Goal: Task Accomplishment & Management: Use online tool/utility

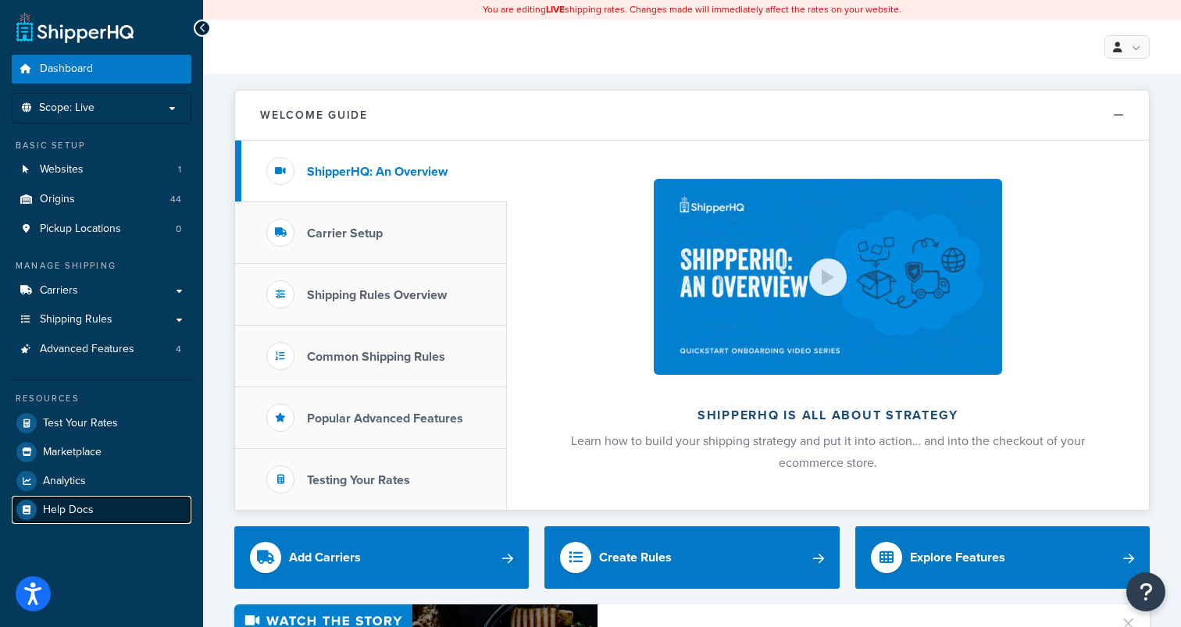
click at [75, 513] on span "Help Docs" at bounding box center [68, 510] width 51 height 13
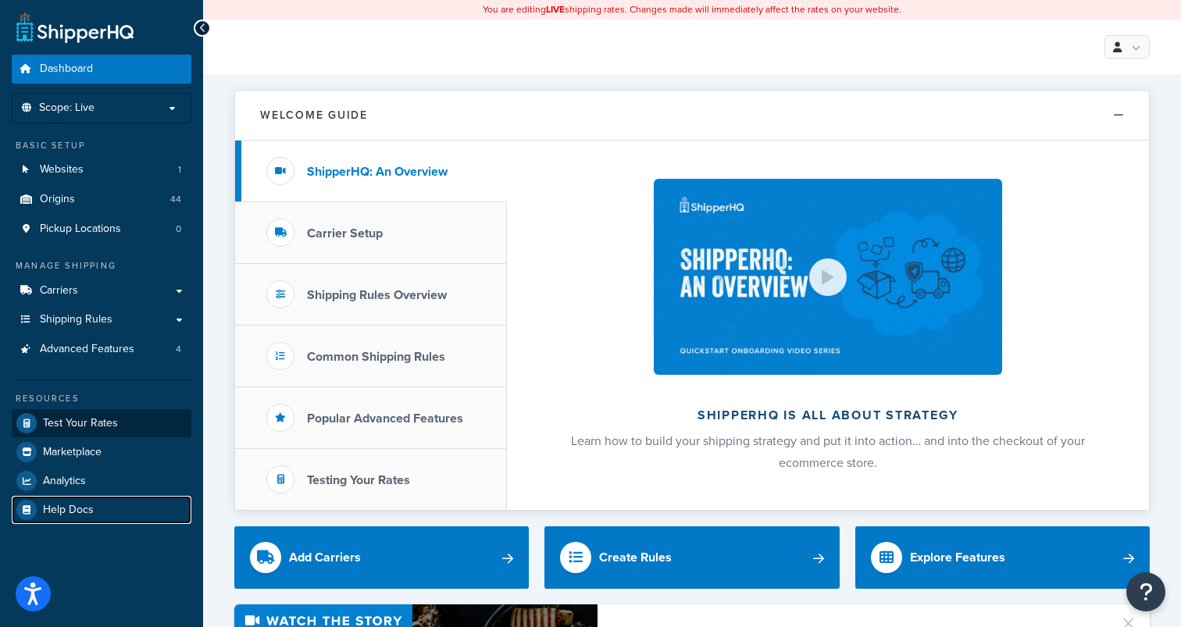
click at [102, 426] on span "Test Your Rates" at bounding box center [80, 423] width 75 height 13
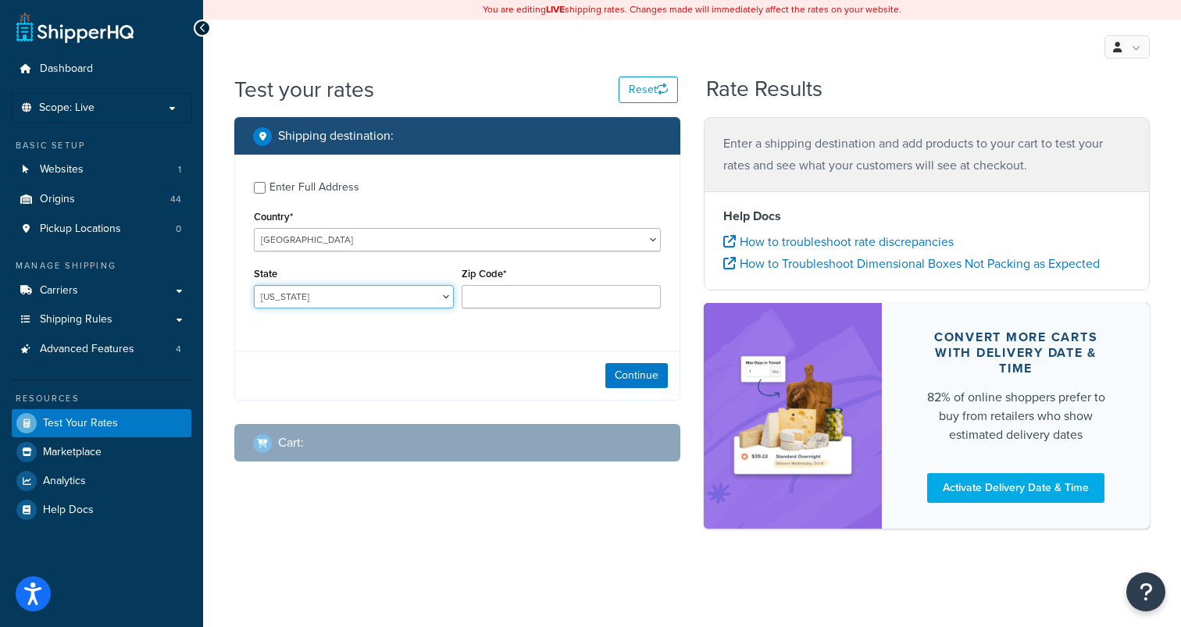
click at [413, 291] on select "Alabama Alaska American Samoa Arizona Arkansas Armed Forces Americas Armed Forc…" at bounding box center [354, 296] width 200 height 23
select select "CT"
click at [254, 285] on select "Alabama Alaska American Samoa Arizona Arkansas Armed Forces Americas Armed Forc…" at bounding box center [354, 296] width 200 height 23
click at [526, 294] on input "Zip Code*" at bounding box center [562, 296] width 200 height 23
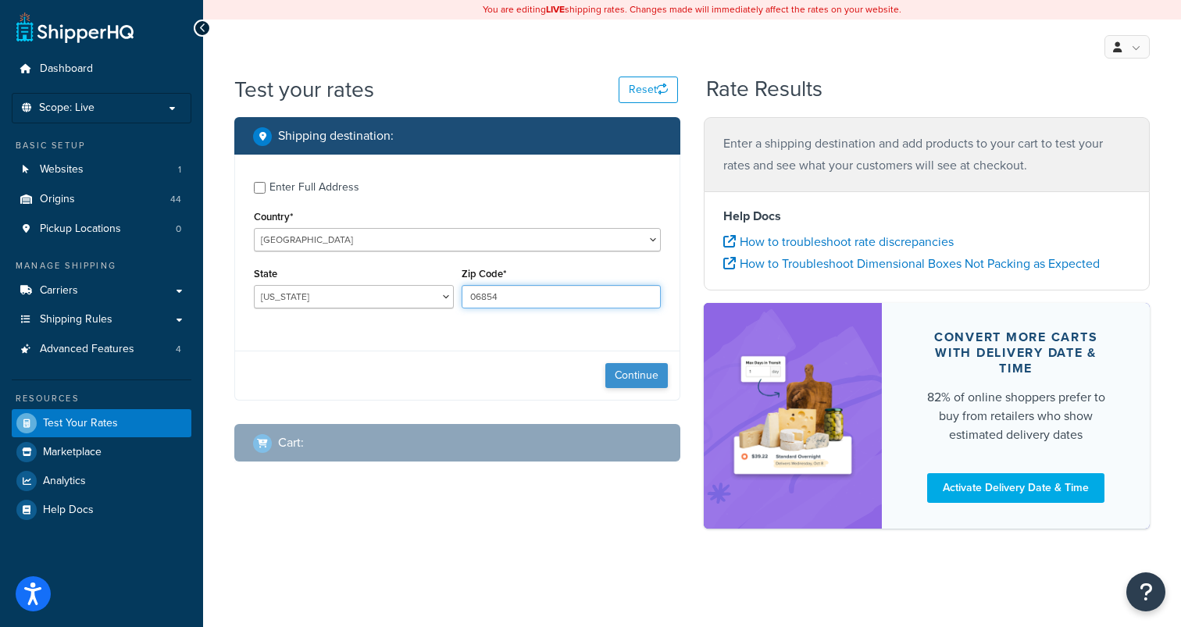
type input "06854"
click at [626, 367] on button "Continue" at bounding box center [636, 375] width 62 height 25
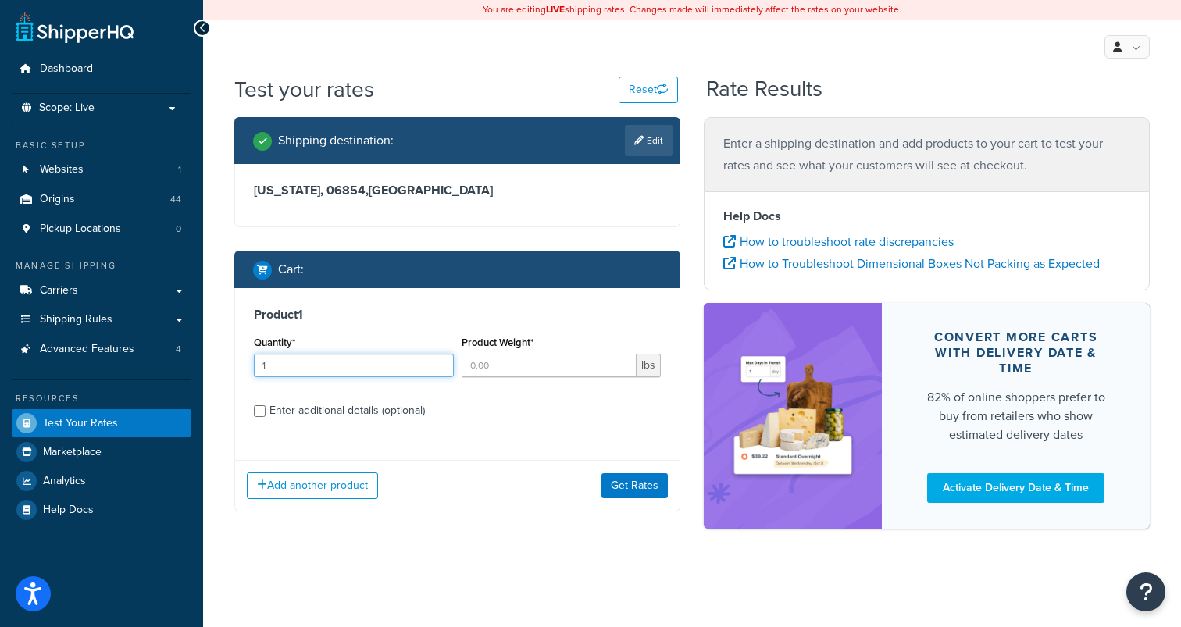
type input "1"
click at [439, 362] on input "1" at bounding box center [354, 365] width 200 height 23
click at [422, 411] on div "Enter additional details (optional)" at bounding box center [346, 411] width 155 height 22
click at [266, 411] on input "Enter additional details (optional)" at bounding box center [260, 411] width 12 height 12
checkbox input "true"
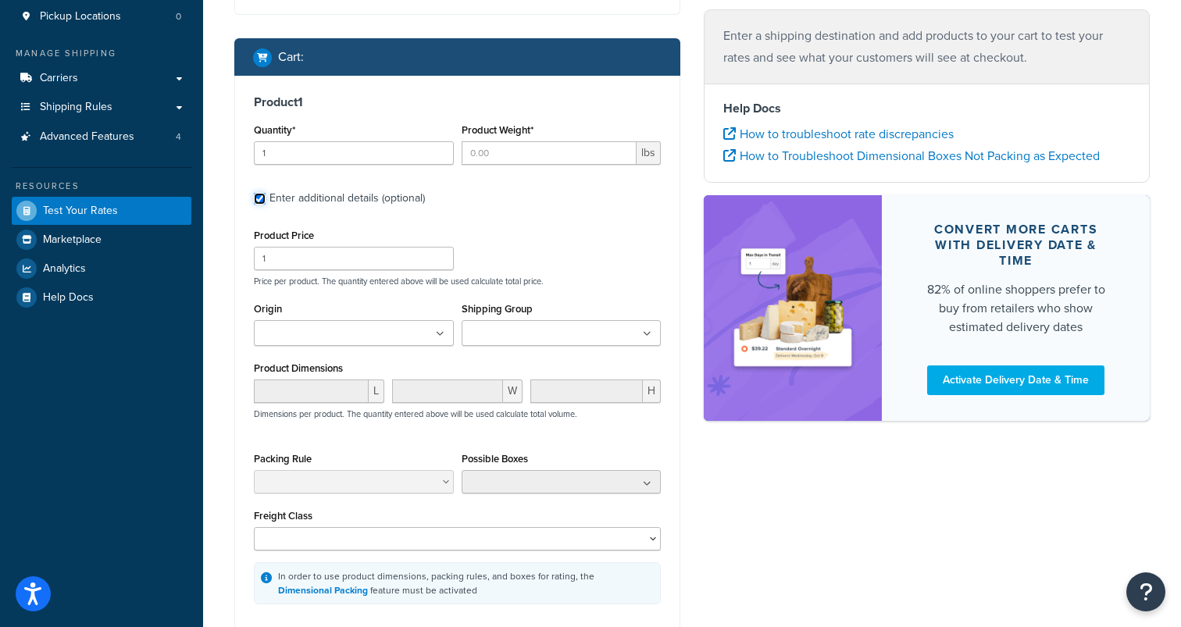
scroll to position [219, 0]
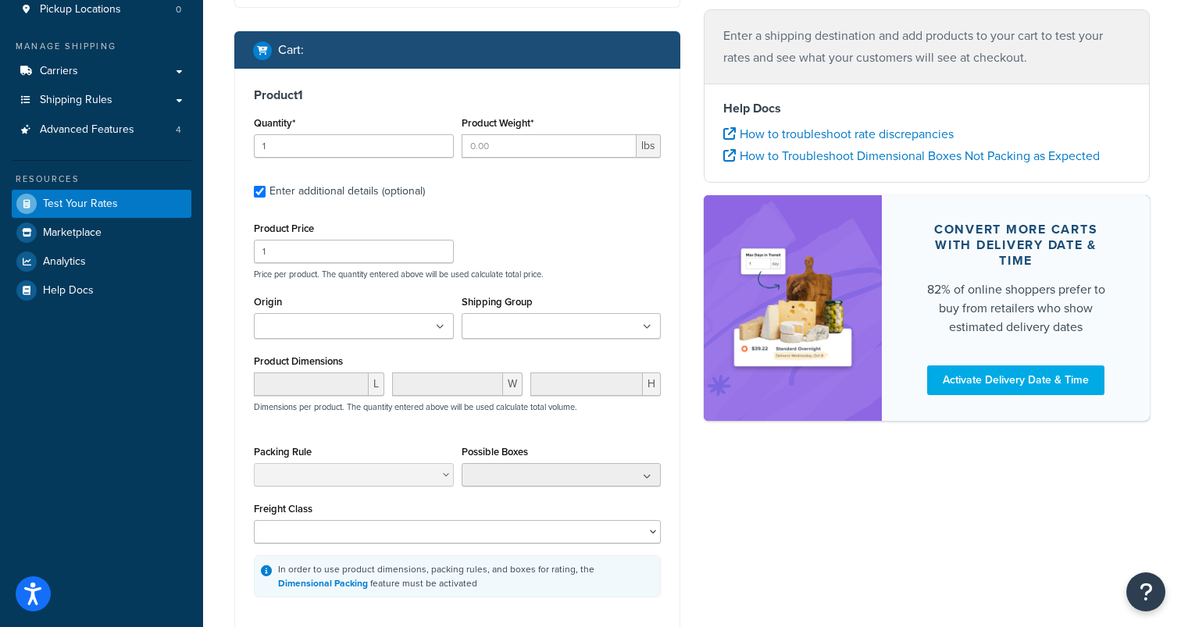
click at [364, 329] on input "Origin" at bounding box center [327, 327] width 138 height 17
type input "atwo"
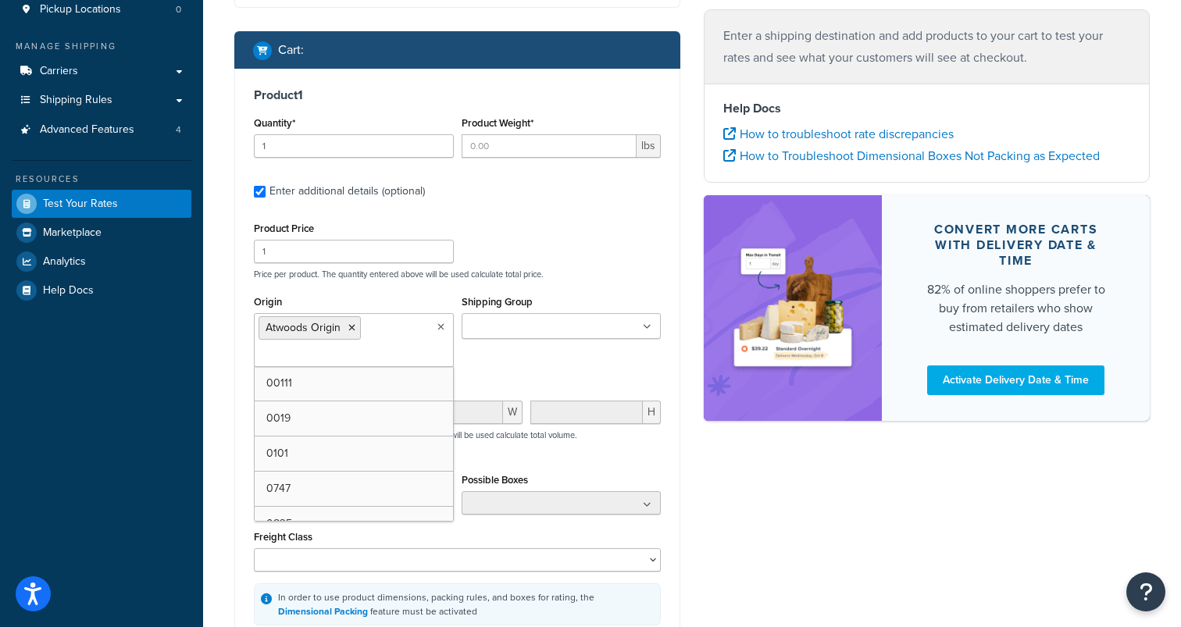
click at [503, 333] on input "Shipping Group" at bounding box center [535, 327] width 138 height 17
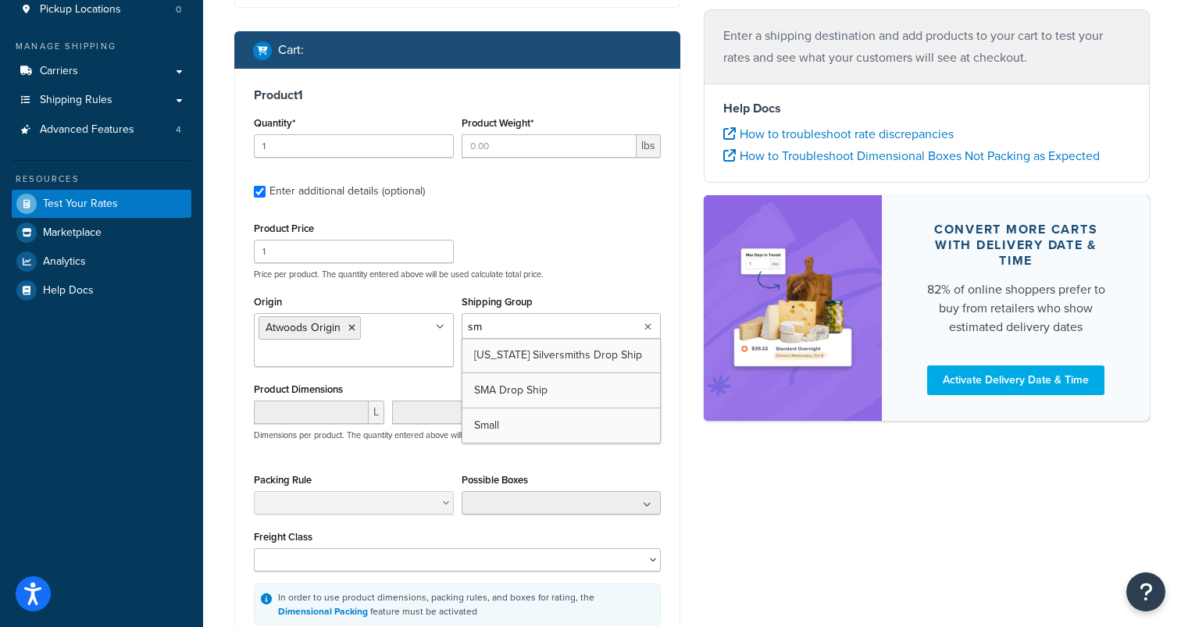
type input "sma"
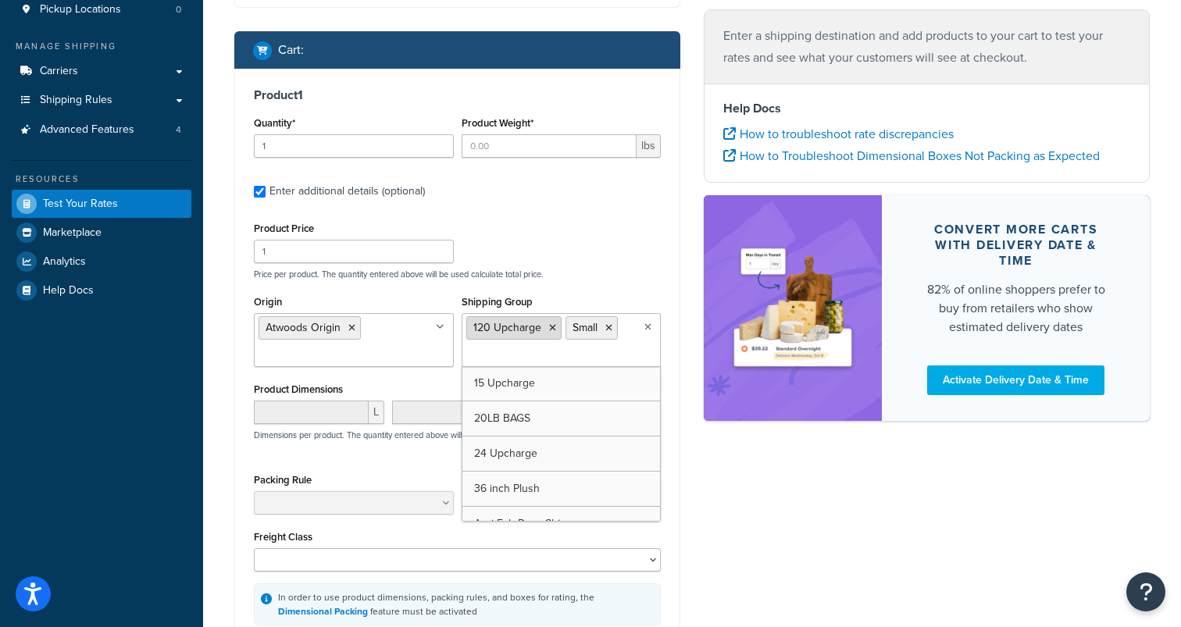
click at [554, 332] on icon at bounding box center [552, 327] width 7 height 9
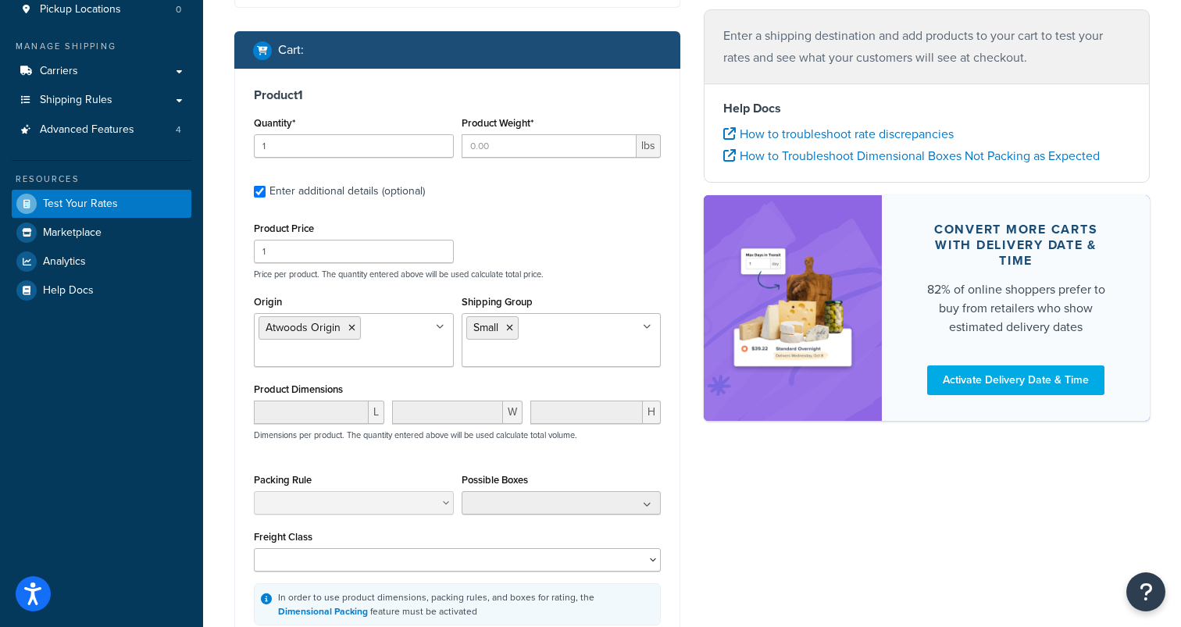
click at [423, 380] on div "Product Dimensions L W H Dimensions per product. The quantity entered above wil…" at bounding box center [457, 418] width 407 height 79
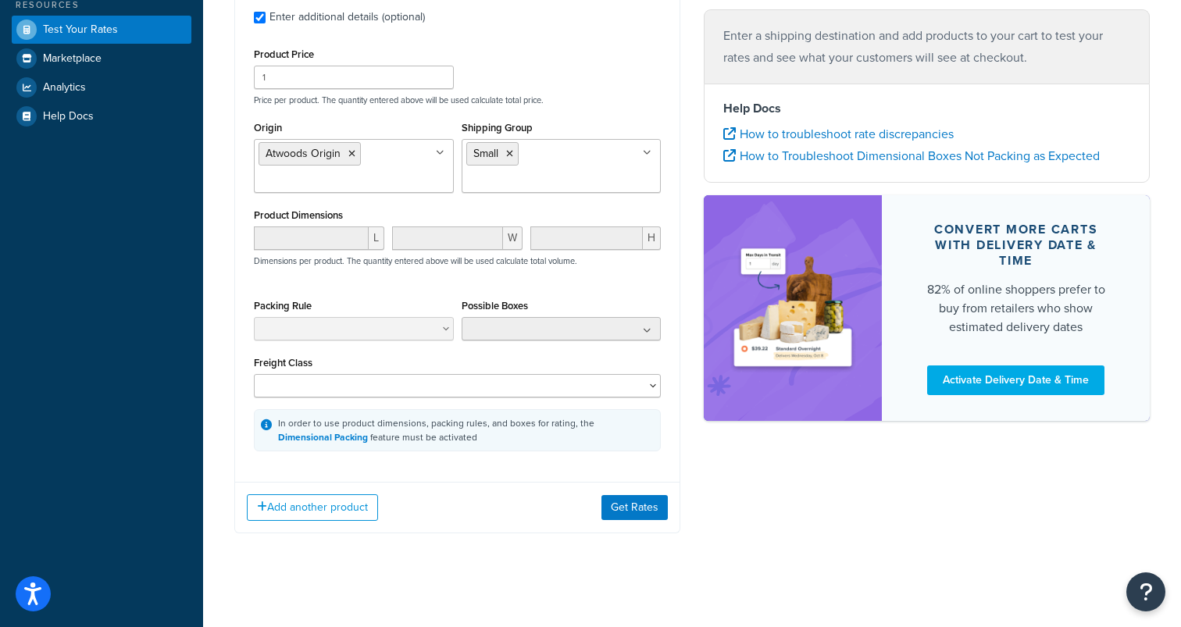
scroll to position [401, 0]
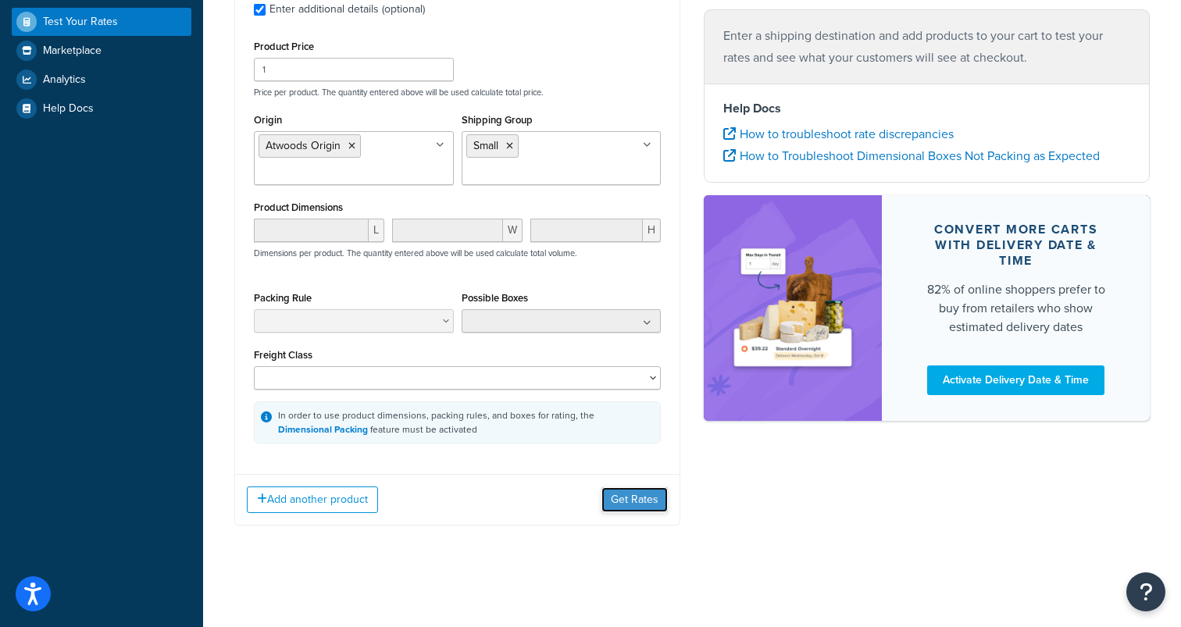
click at [618, 502] on button "Get Rates" at bounding box center [634, 499] width 66 height 25
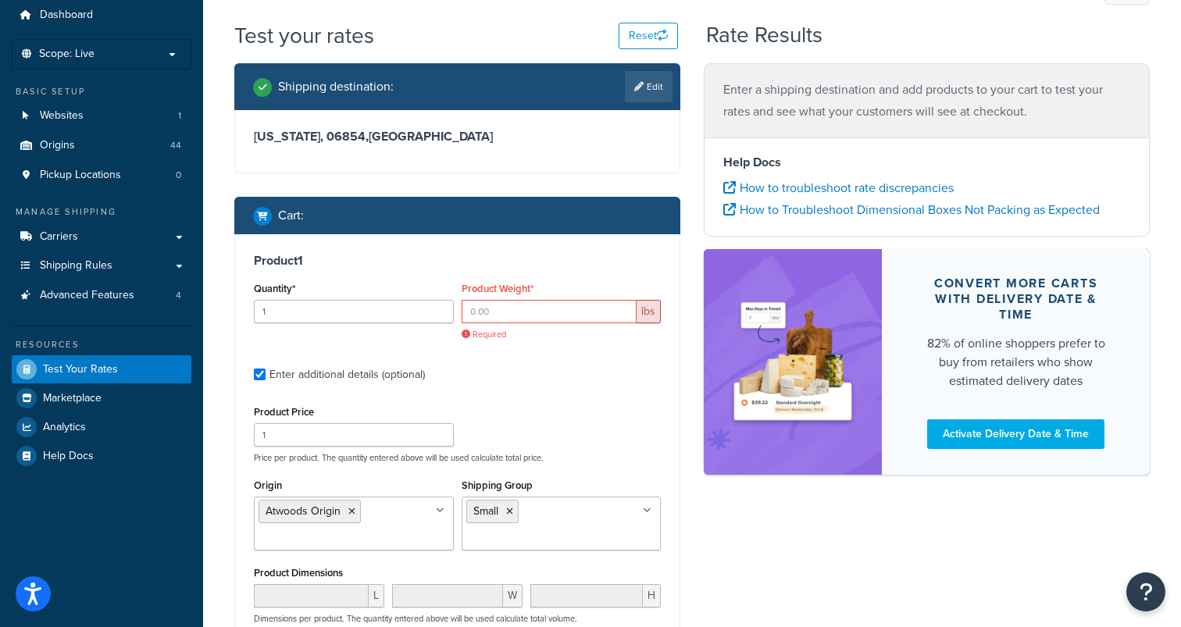
scroll to position [52, 0]
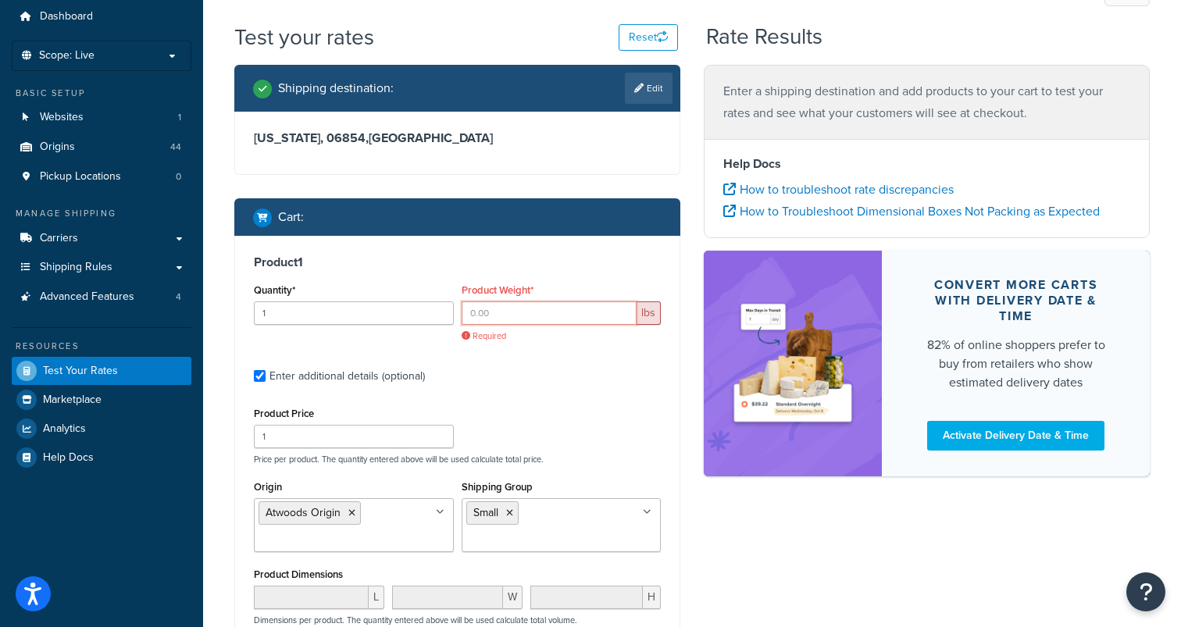
click at [533, 310] on input "Product Weight*" at bounding box center [550, 312] width 176 height 23
click at [622, 311] on input "1" at bounding box center [550, 312] width 176 height 23
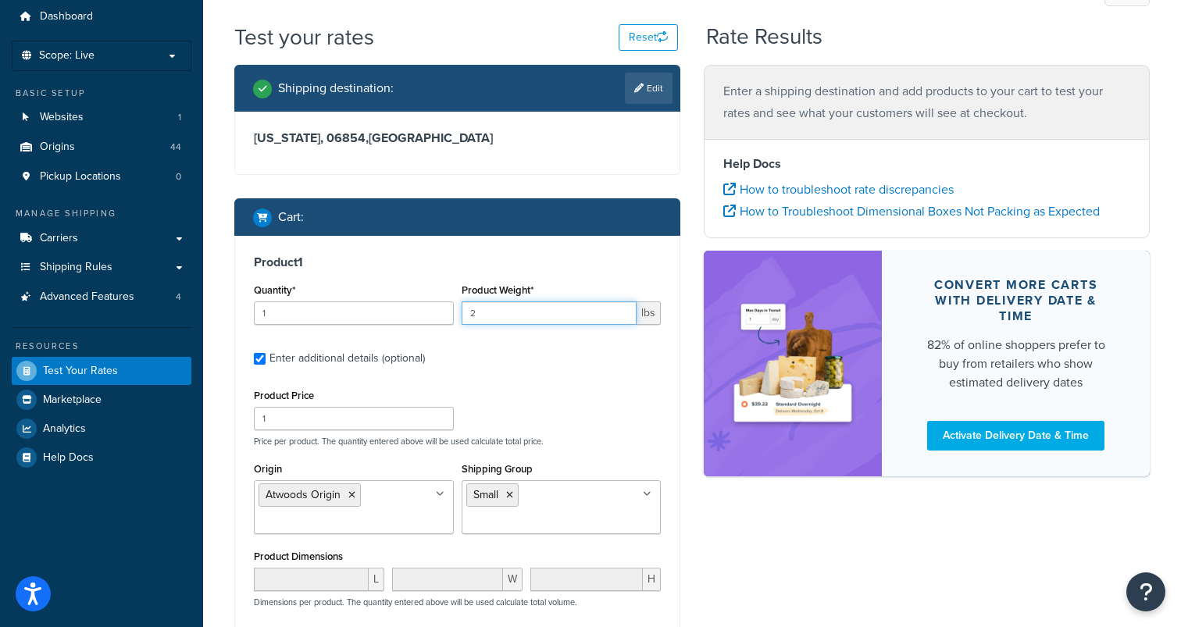
click at [622, 311] on input "2" at bounding box center [550, 312] width 176 height 23
click at [622, 311] on input "3" at bounding box center [550, 312] width 176 height 23
click at [622, 311] on input "4" at bounding box center [550, 312] width 176 height 23
type input "5"
click at [622, 311] on input "5" at bounding box center [550, 312] width 176 height 23
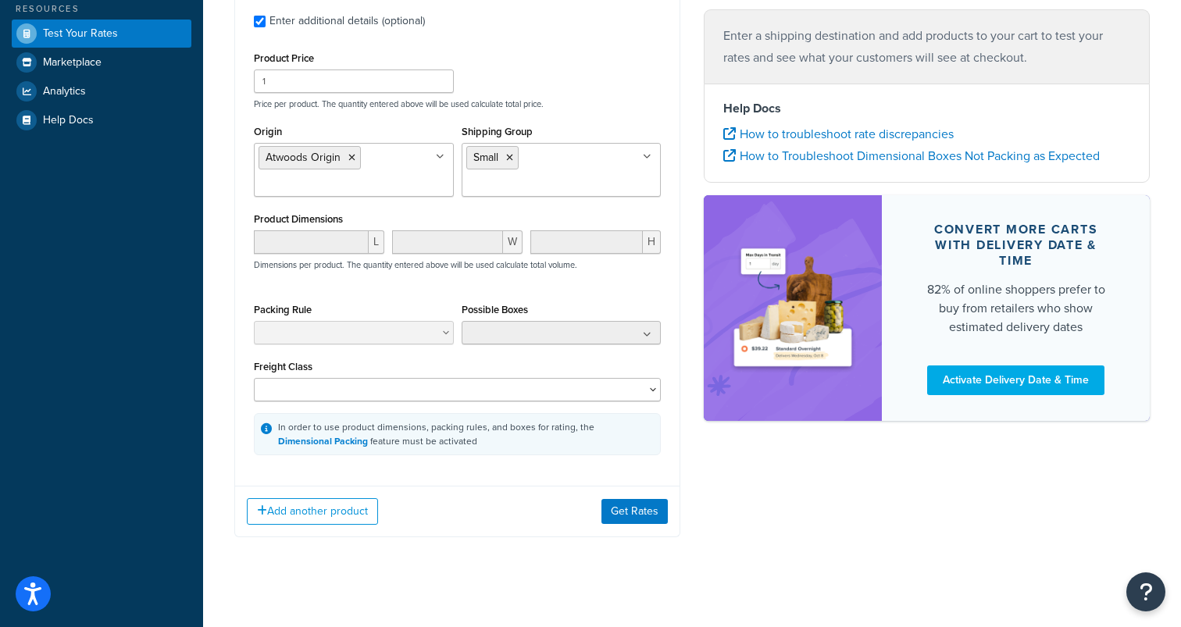
scroll to position [392, 0]
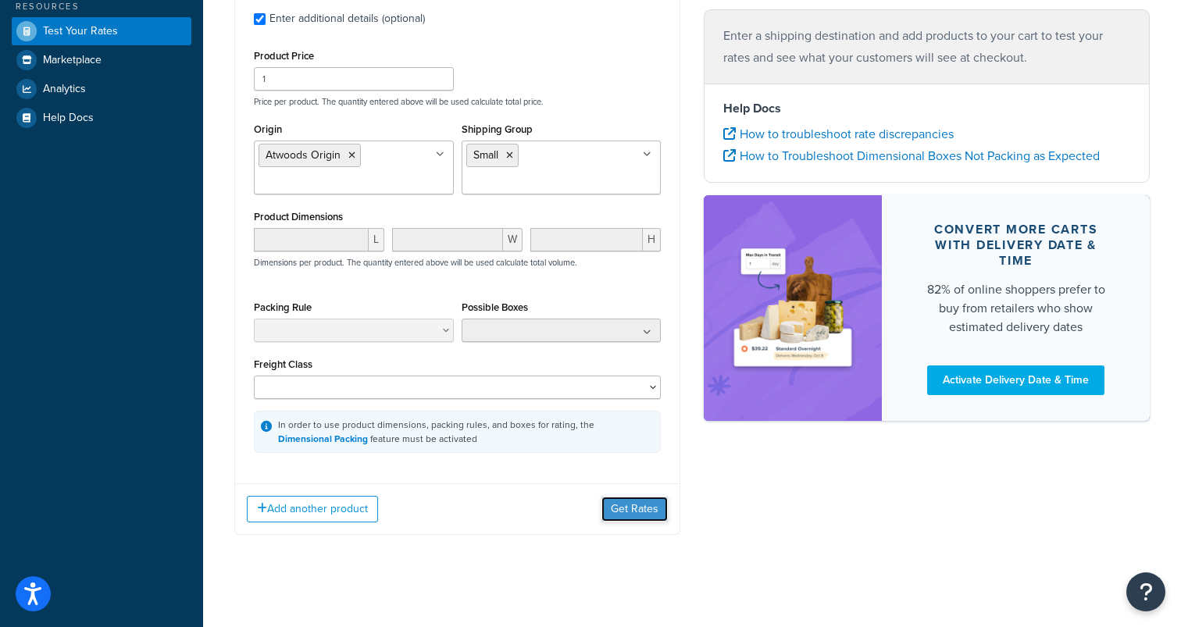
click at [634, 510] on button "Get Rates" at bounding box center [634, 509] width 66 height 25
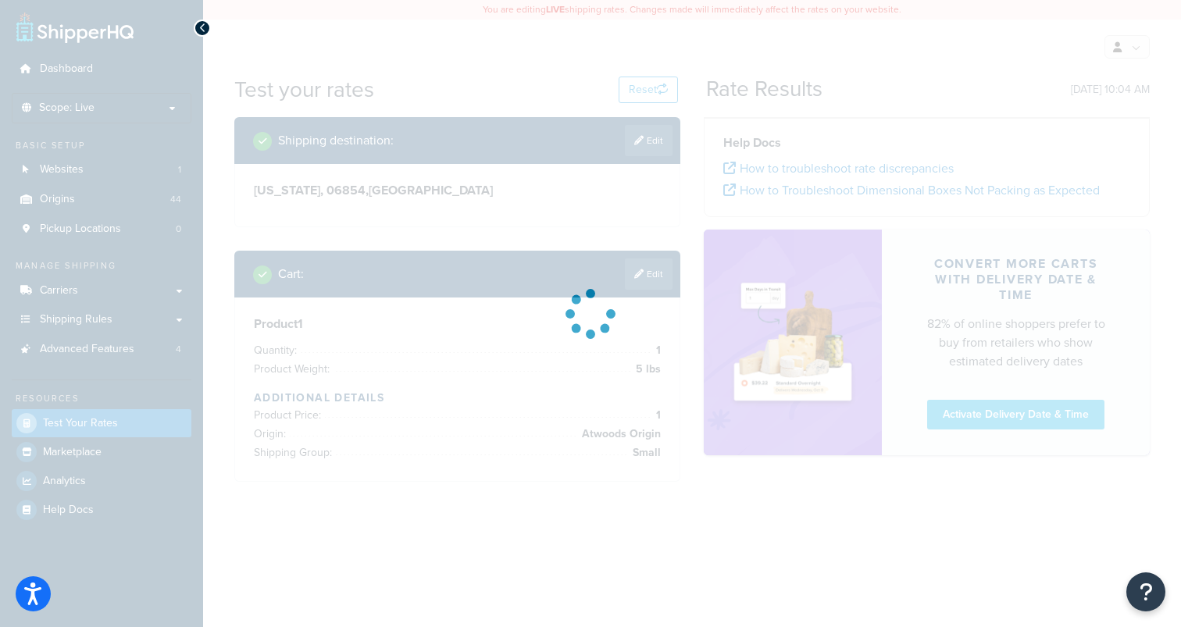
scroll to position [0, 0]
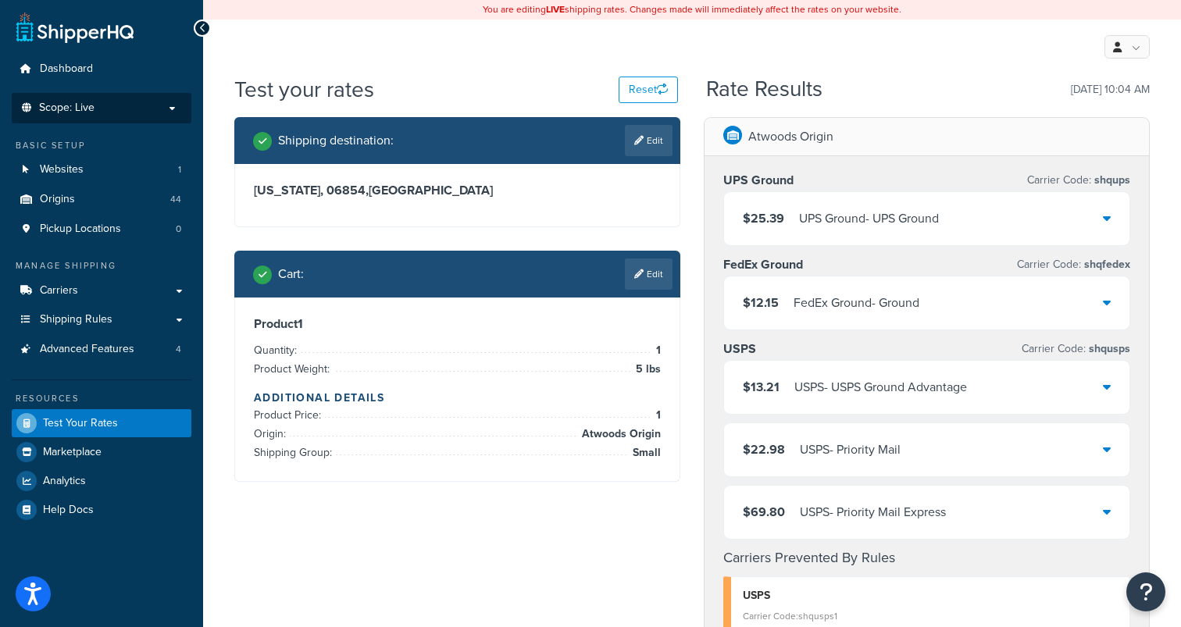
click at [63, 109] on span "Scope: Live" at bounding box center [66, 108] width 55 height 13
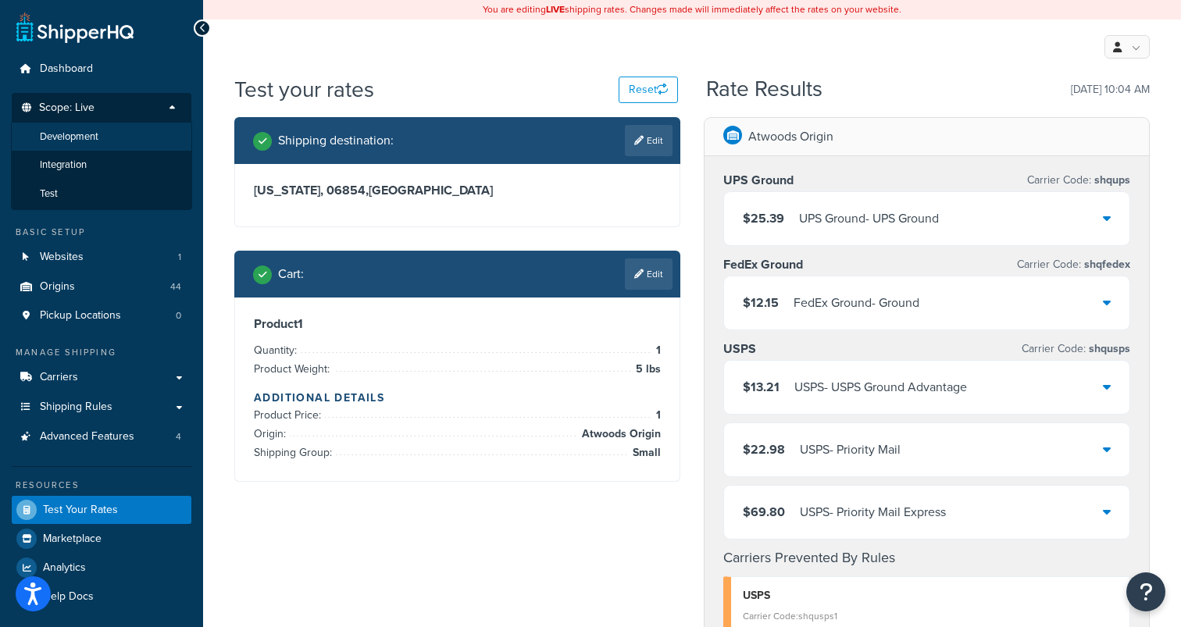
click at [62, 136] on span "Development" at bounding box center [69, 136] width 59 height 13
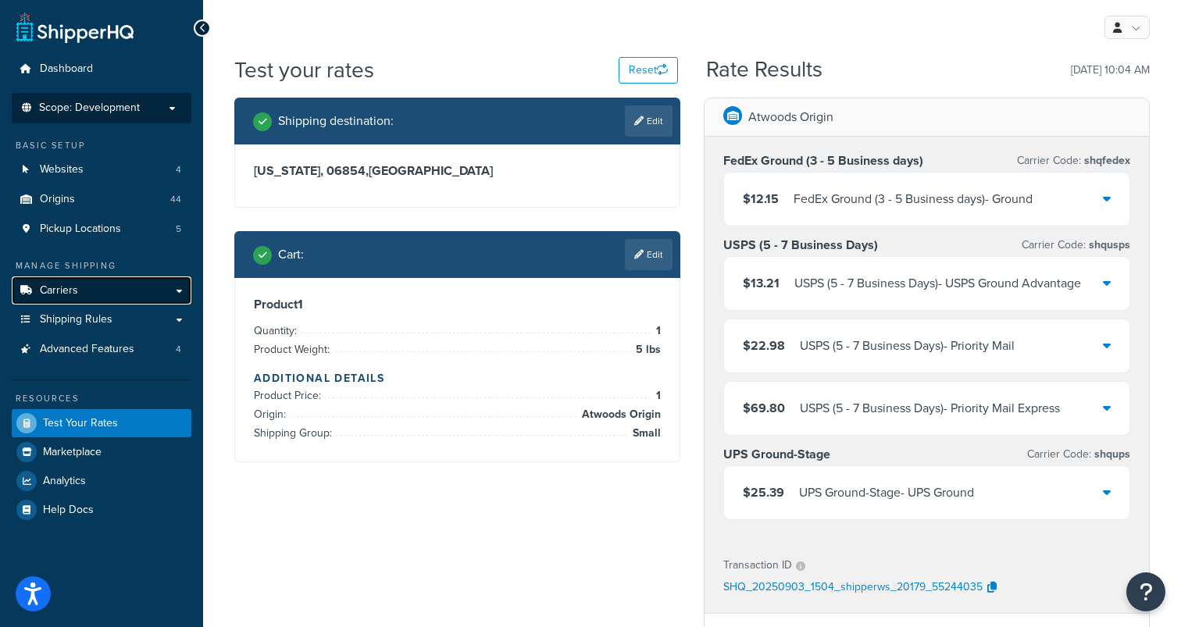
click at [100, 290] on link "Carriers" at bounding box center [102, 290] width 180 height 29
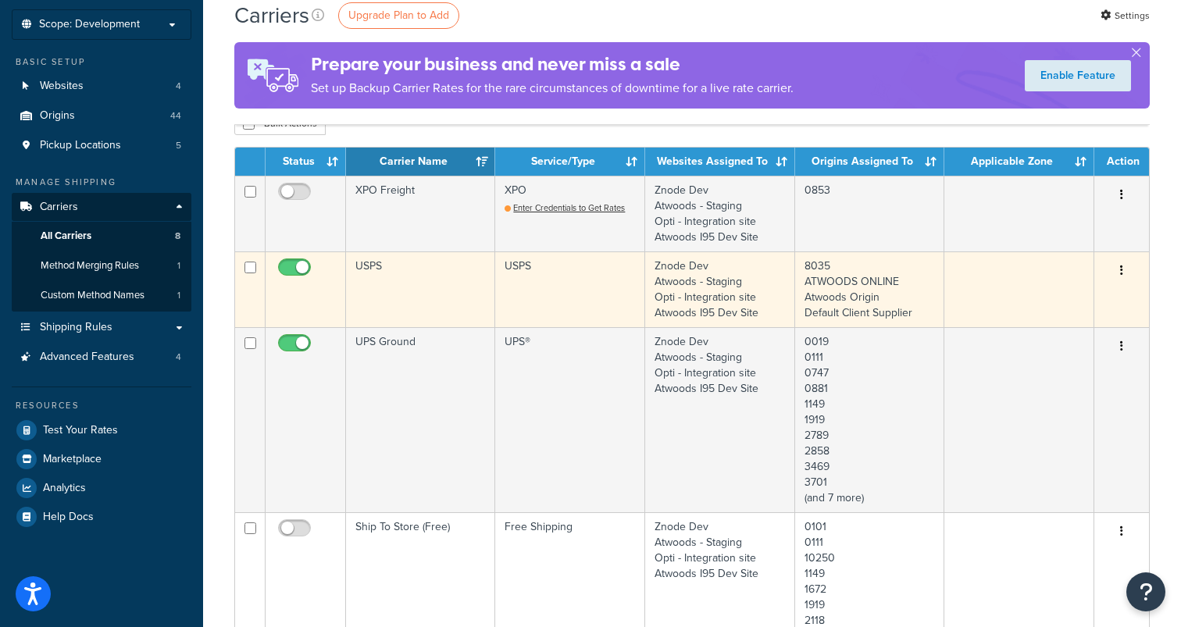
scroll to position [63, 0]
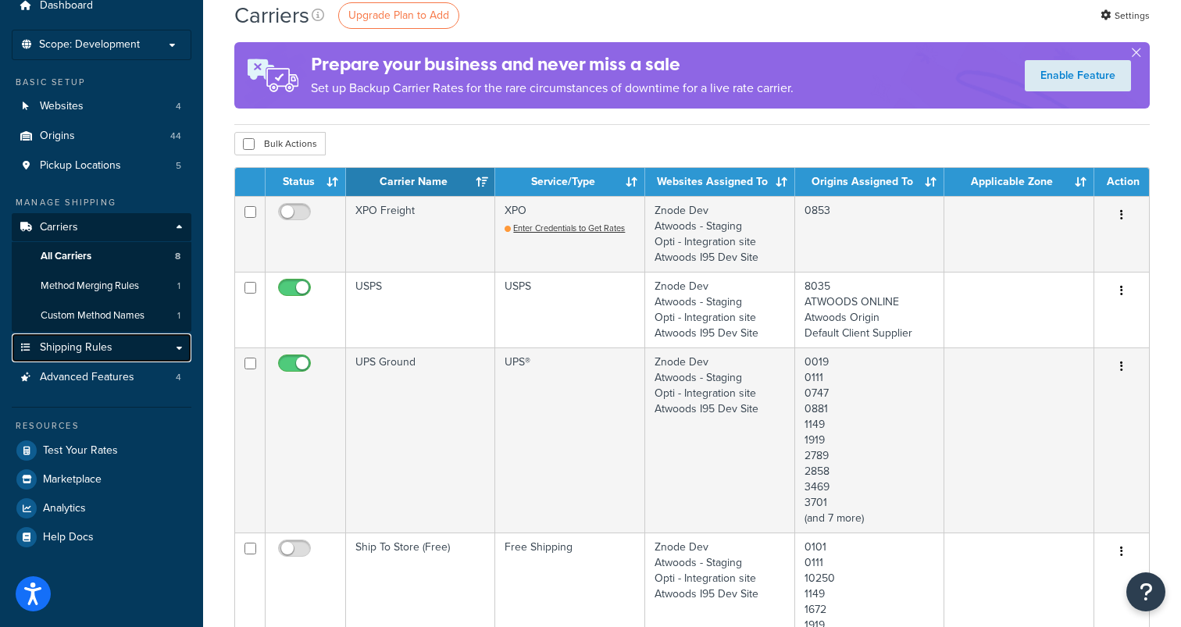
click at [163, 350] on link "Shipping Rules" at bounding box center [102, 347] width 180 height 29
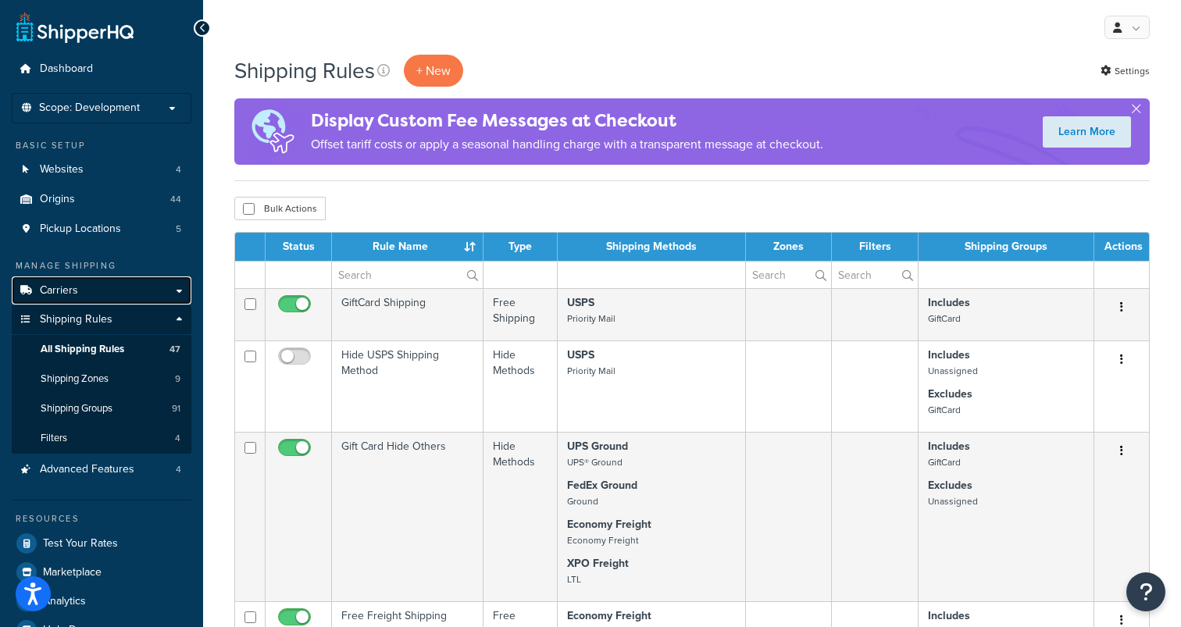
click at [98, 283] on link "Carriers" at bounding box center [102, 290] width 180 height 29
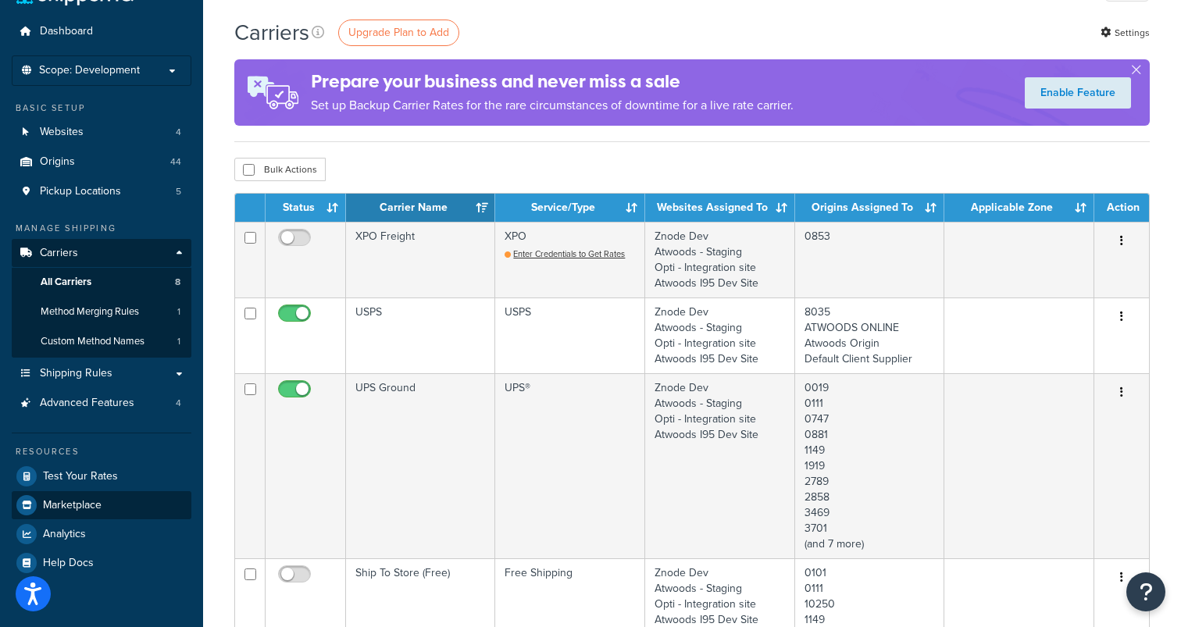
scroll to position [36, 0]
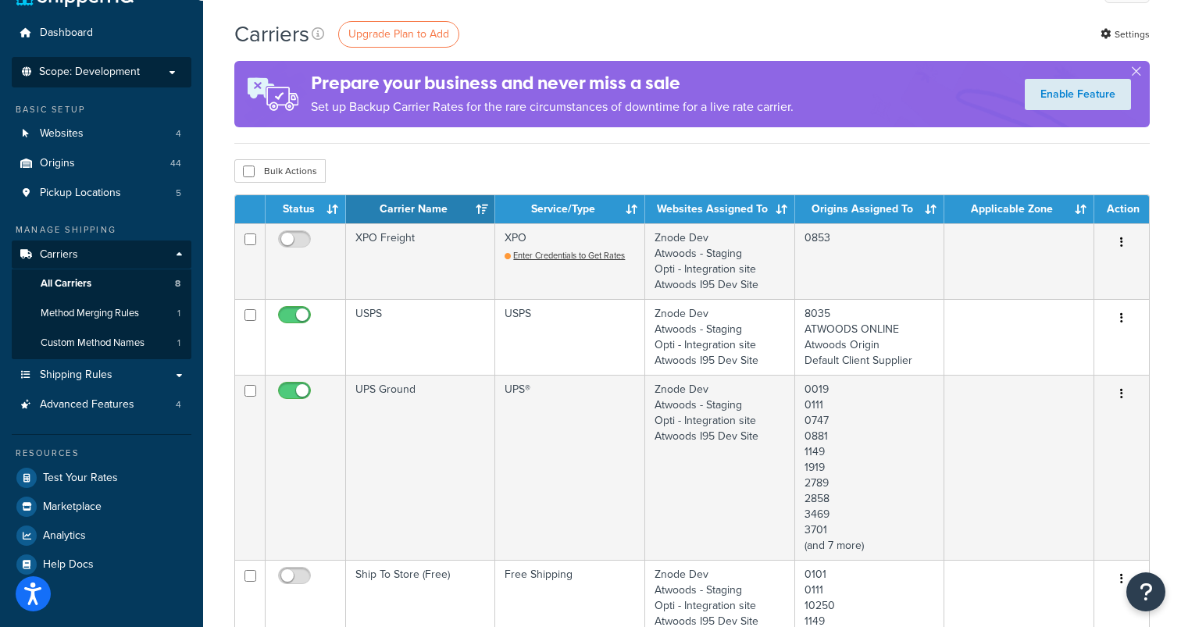
click at [110, 76] on span "Scope: Development" at bounding box center [89, 72] width 101 height 13
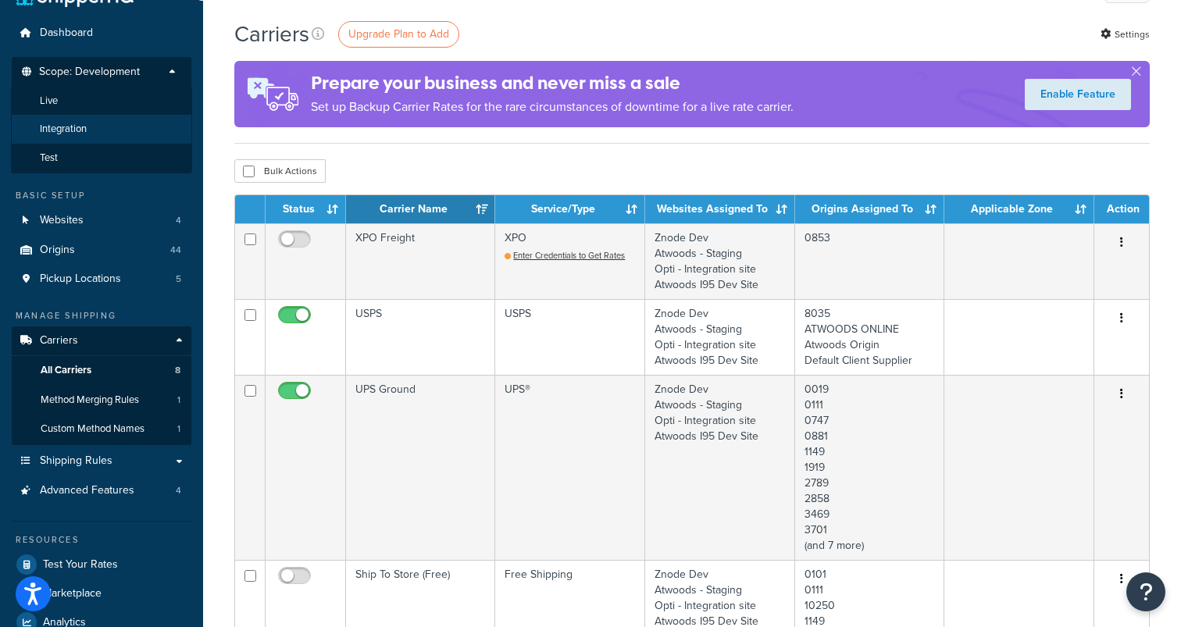
click at [88, 127] on li "Integration" at bounding box center [101, 129] width 181 height 29
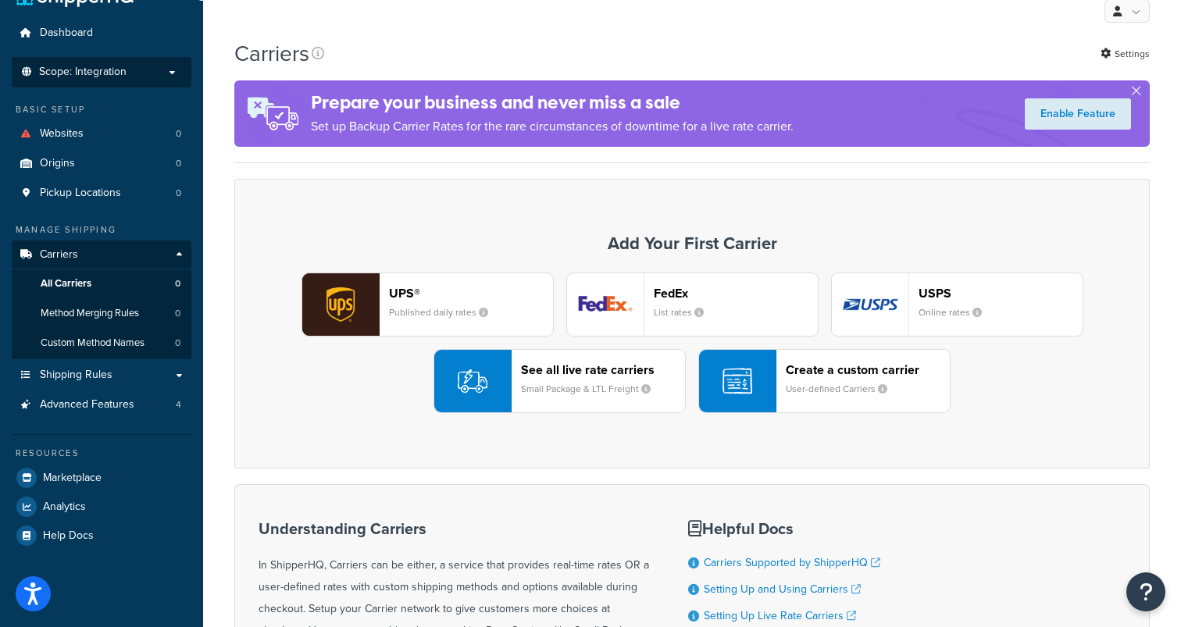
click at [85, 73] on span "Scope: Integration" at bounding box center [82, 72] width 87 height 13
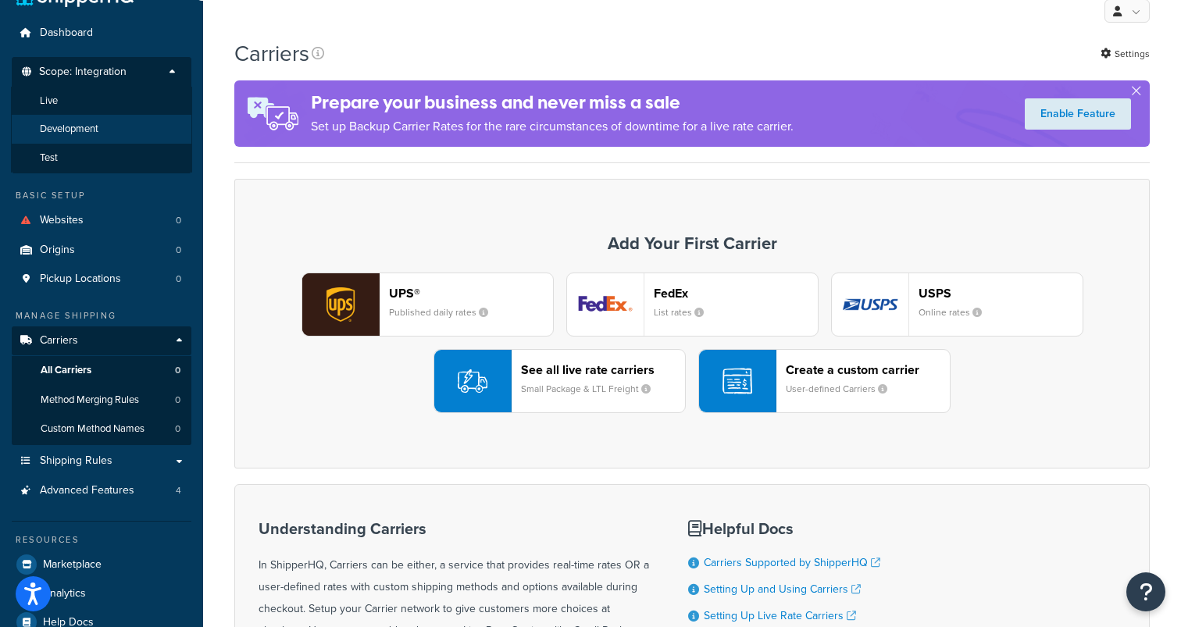
click at [68, 132] on span "Development" at bounding box center [69, 129] width 59 height 13
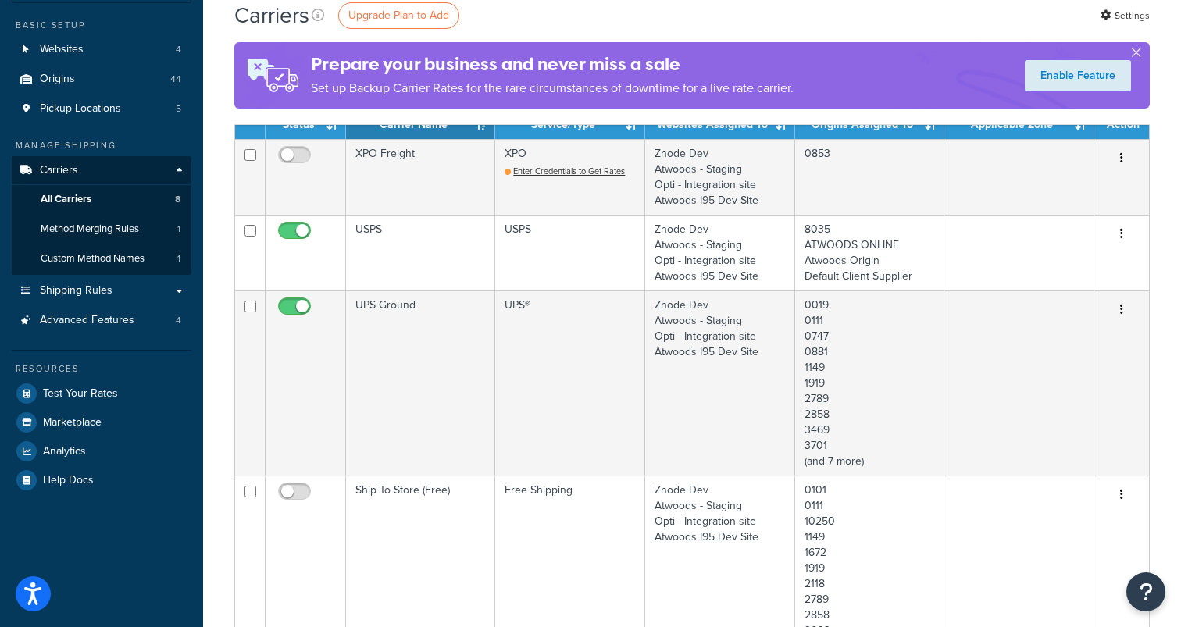
scroll to position [122, 0]
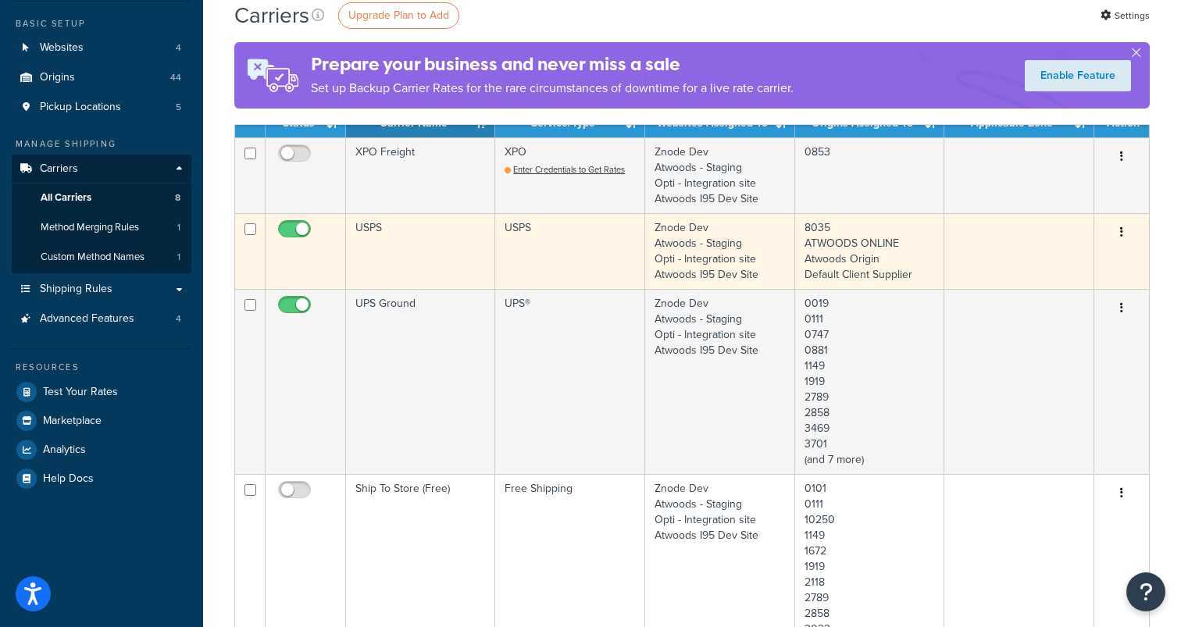
click at [367, 225] on td "USPS" at bounding box center [420, 251] width 149 height 76
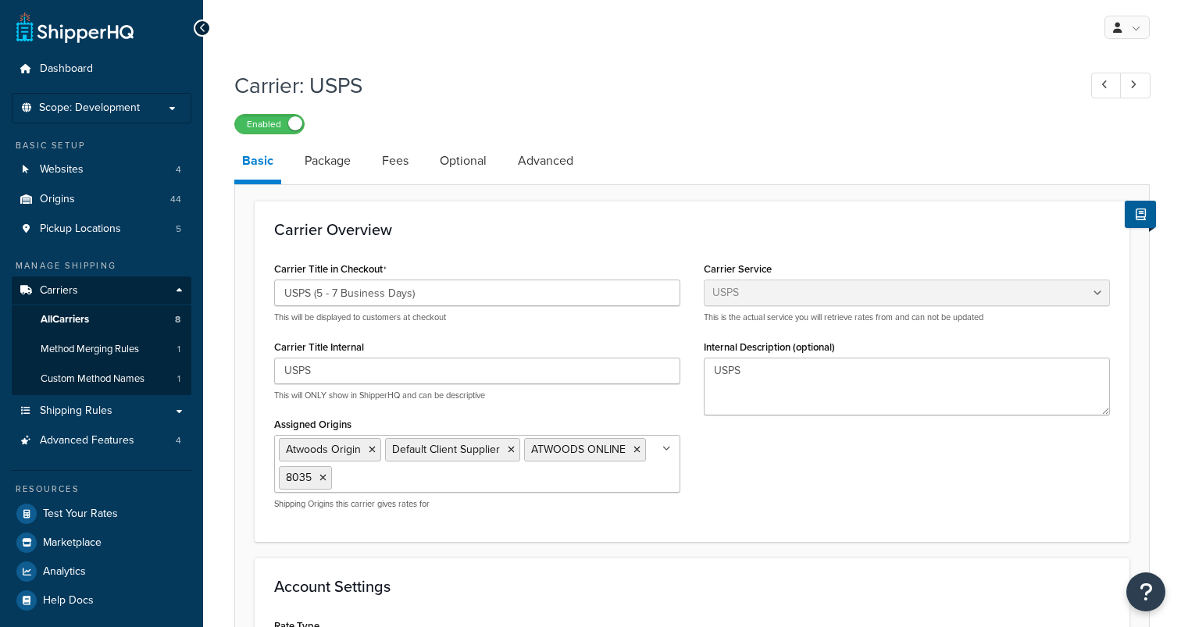
select select "usps"
select select "ONLINE"
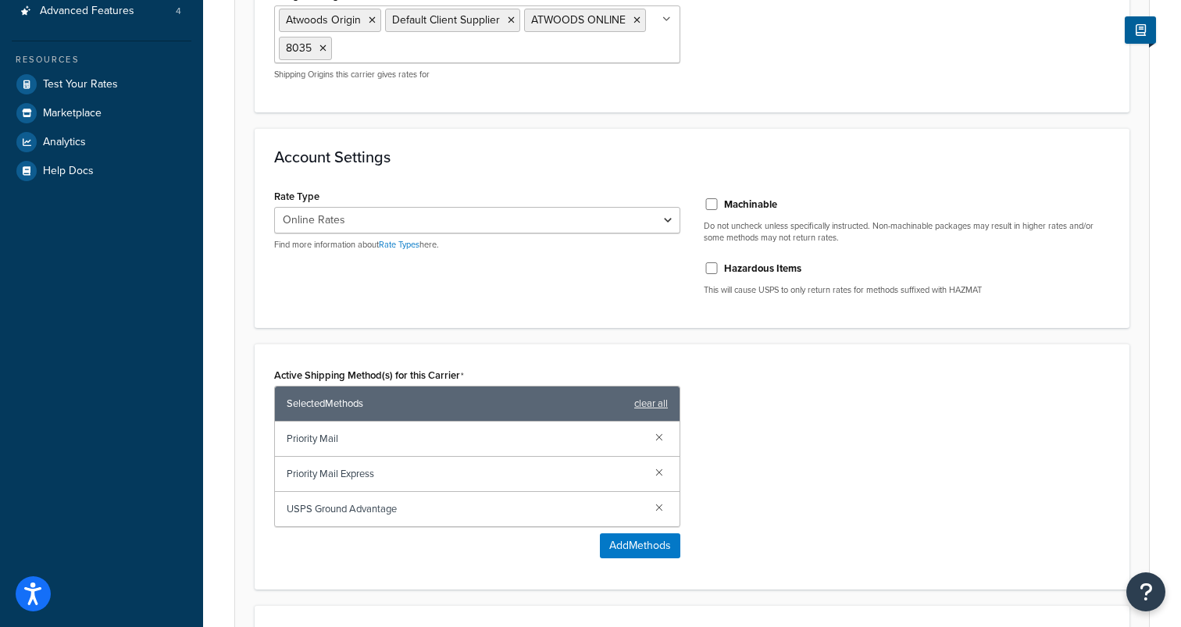
scroll to position [433, 0]
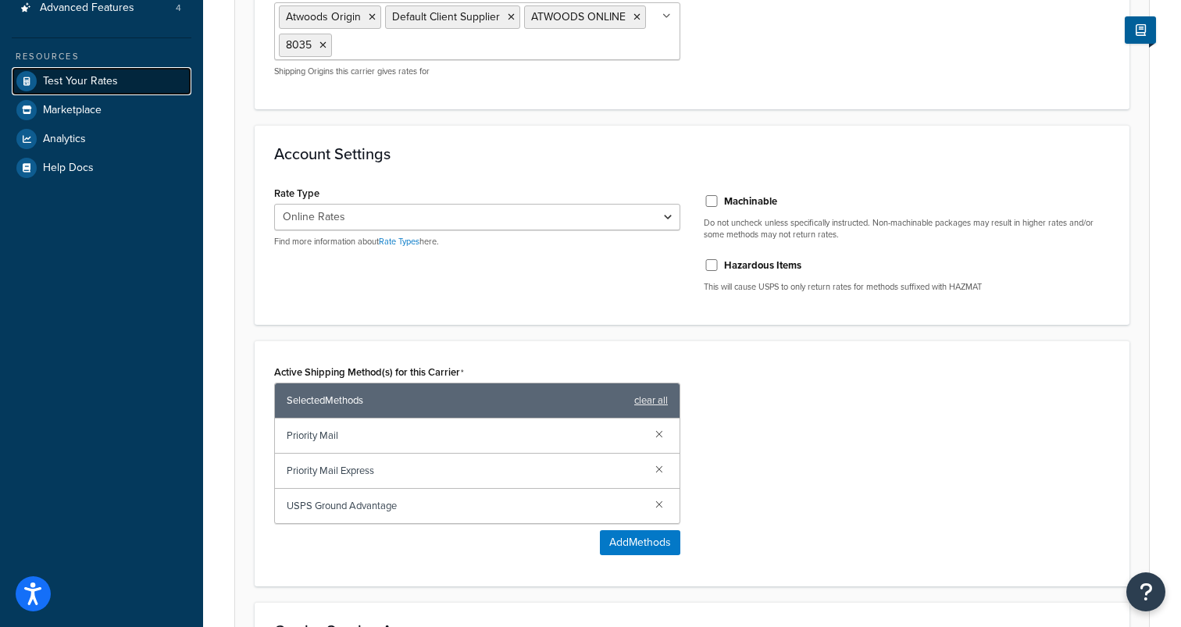
click at [86, 77] on span "Test Your Rates" at bounding box center [80, 81] width 75 height 13
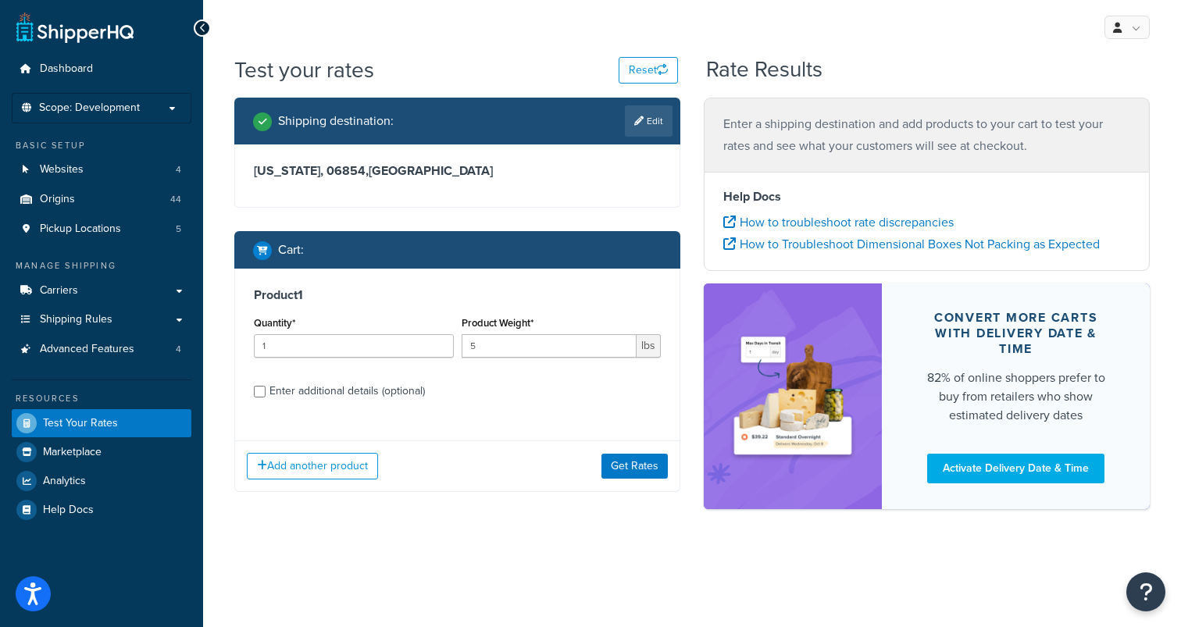
click at [329, 391] on div "Enter additional details (optional)" at bounding box center [346, 391] width 155 height 22
click at [266, 391] on input "Enter additional details (optional)" at bounding box center [260, 392] width 12 height 12
checkbox input "true"
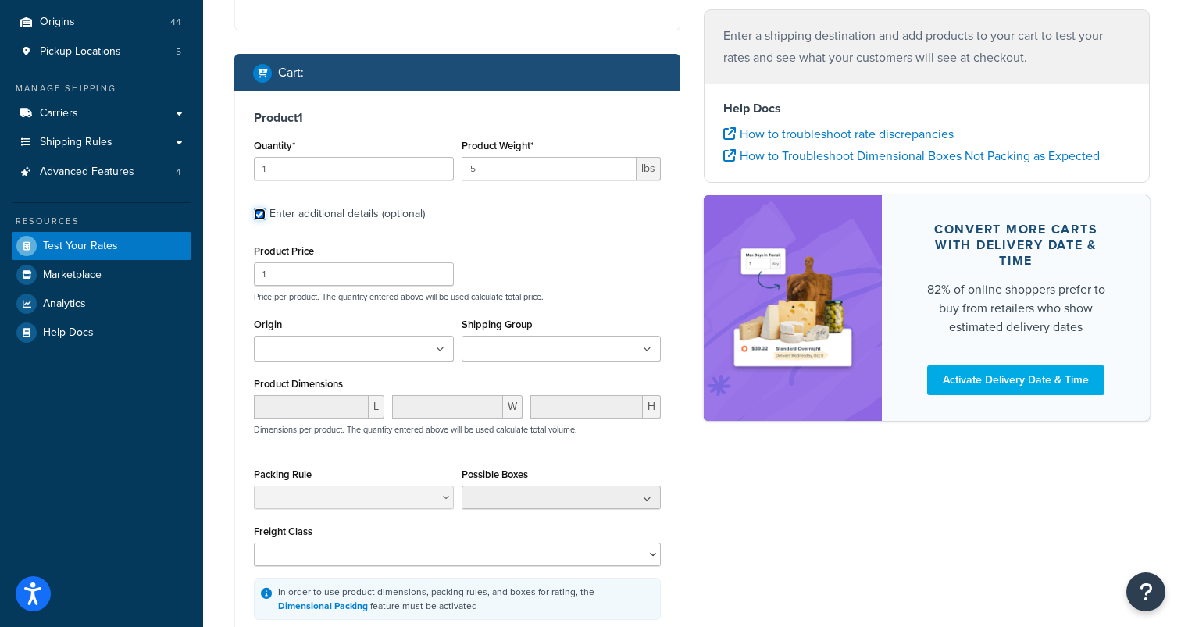
scroll to position [184, 0]
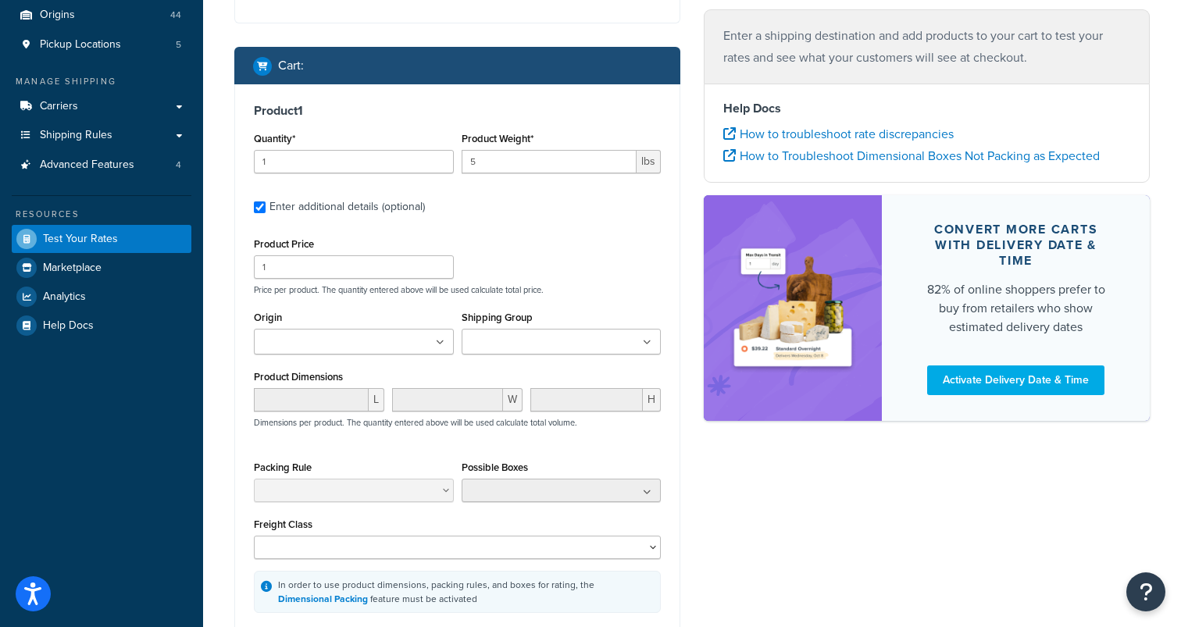
click at [333, 321] on div "Origin 0019 0101 0111 0747 0853 0881 1007 10250 1149 1672 1845 1919 2069 2118 2…" at bounding box center [354, 331] width 200 height 48
click at [333, 349] on input "Origin" at bounding box center [327, 342] width 138 height 17
type input "atw"
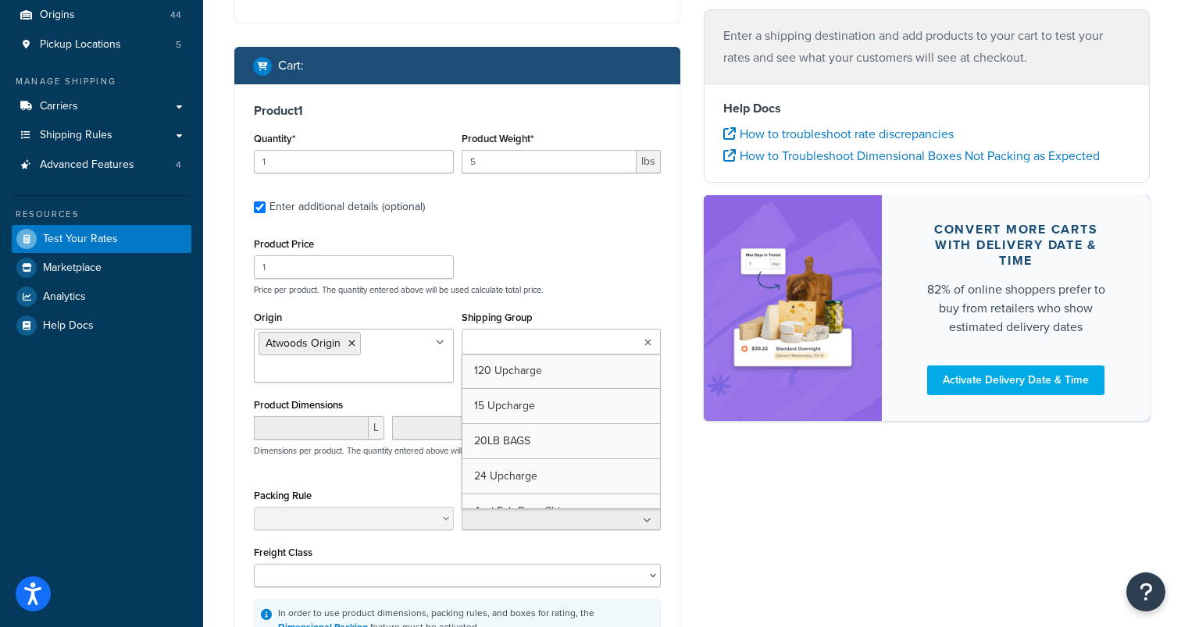
click at [506, 351] on ul at bounding box center [562, 342] width 200 height 26
type input "small"
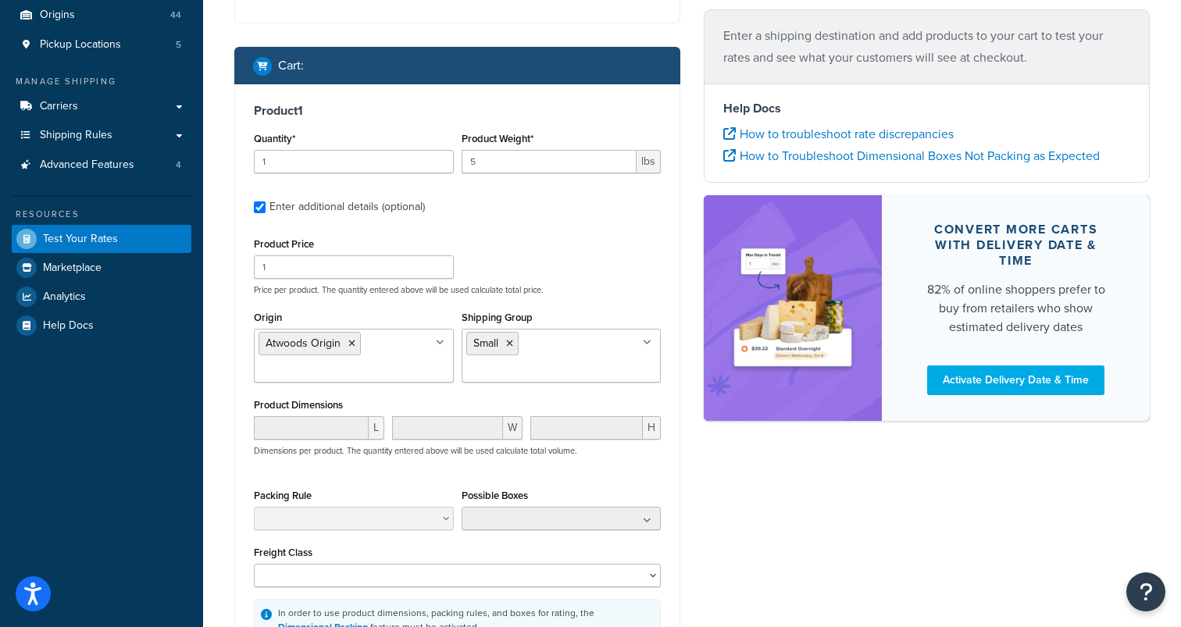
click at [561, 326] on div "Shipping Group Small 120 Upcharge 15 Upcharge 20LB BAGS 24 Upcharge Agri Fab Dr…" at bounding box center [562, 345] width 200 height 76
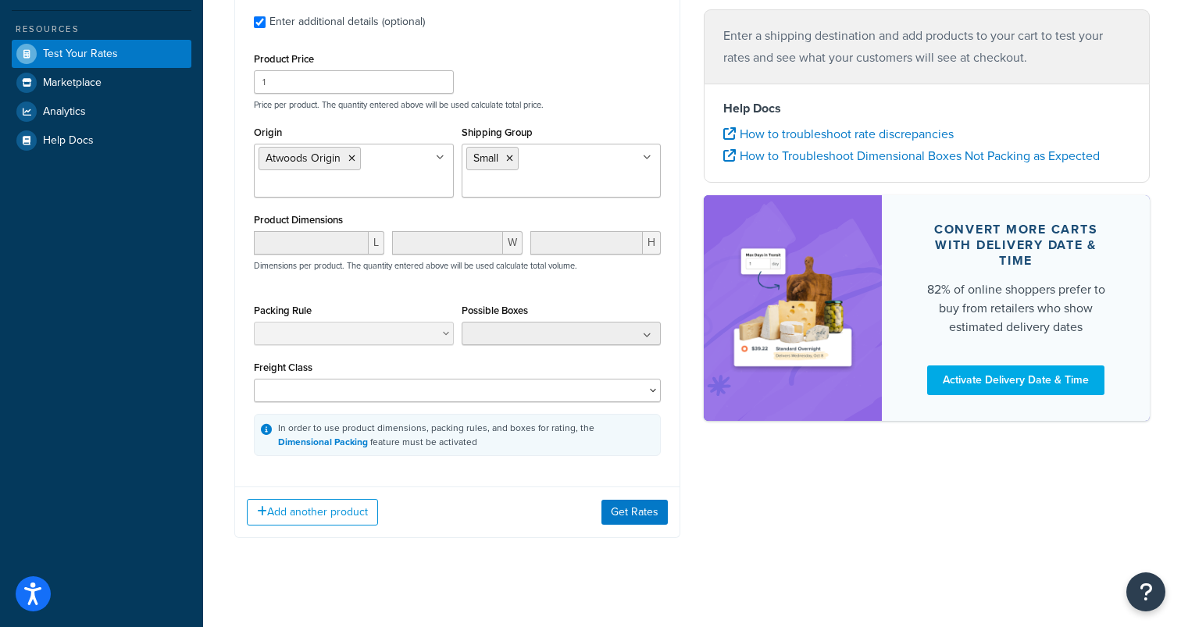
scroll to position [382, 0]
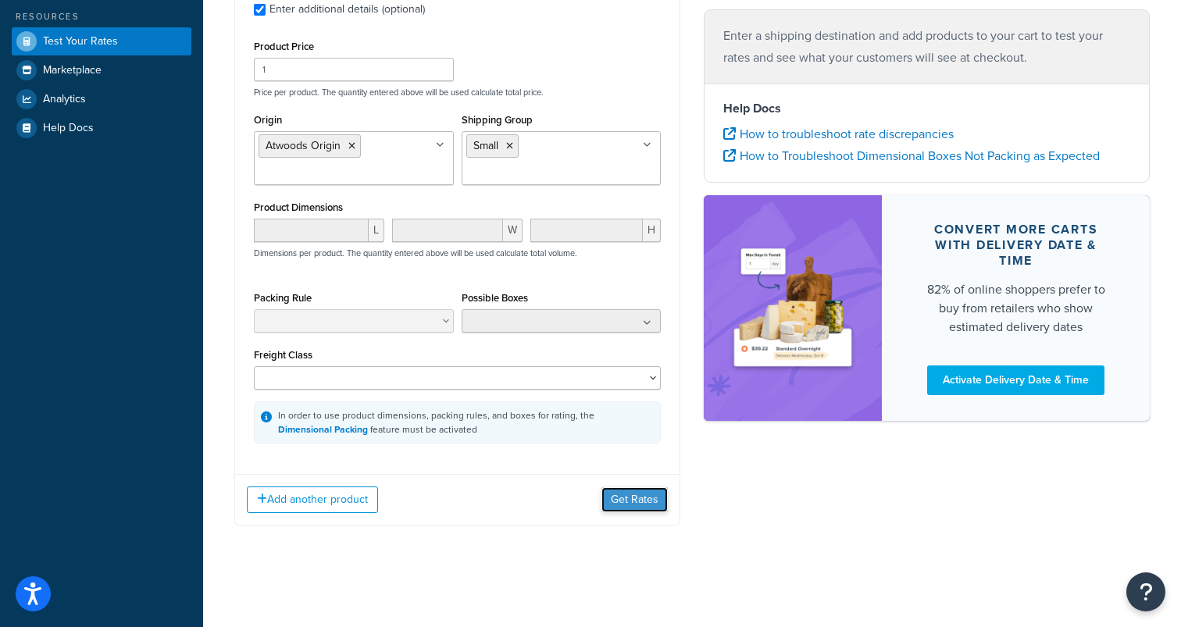
click at [636, 496] on button "Get Rates" at bounding box center [634, 499] width 66 height 25
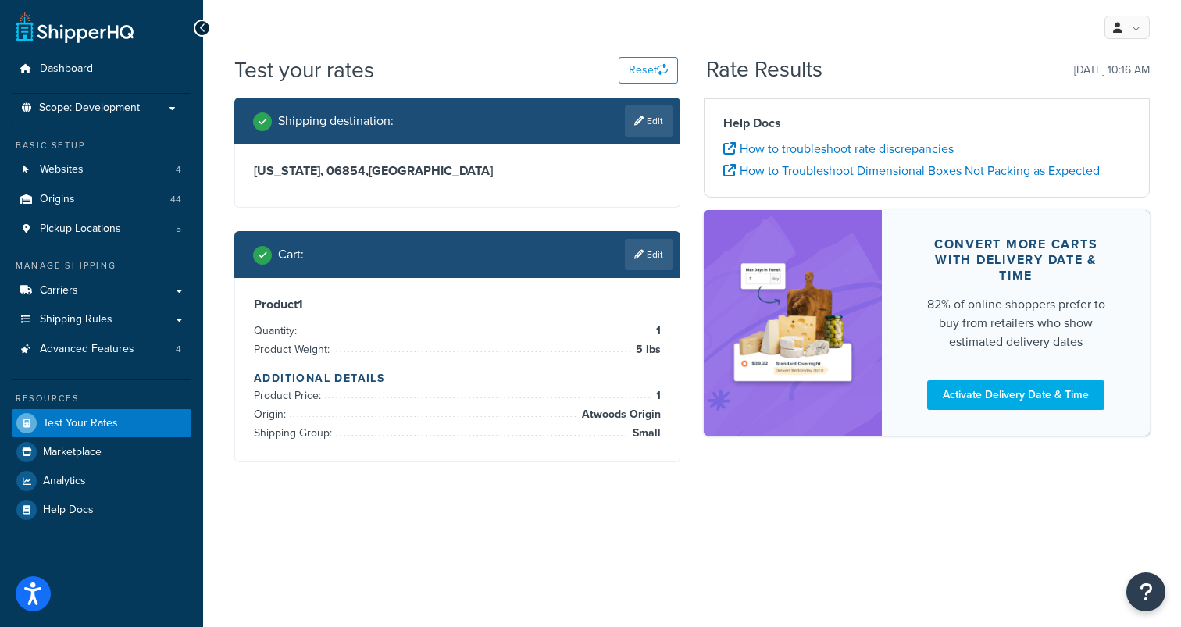
scroll to position [0, 0]
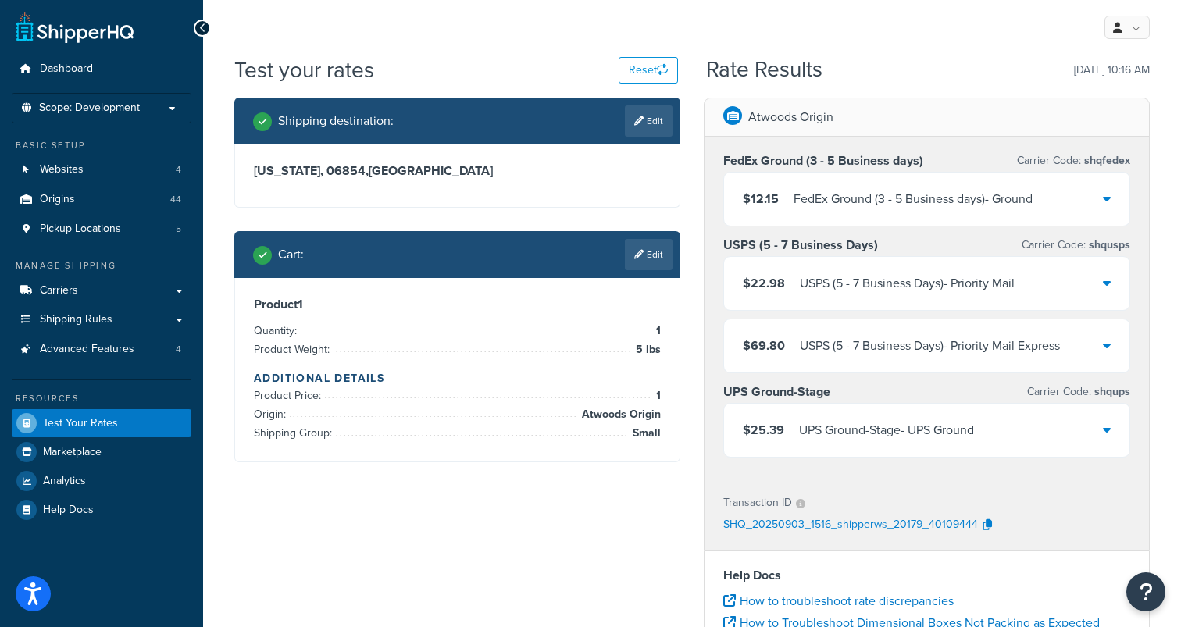
click at [1084, 188] on div "$12.15 FedEx Ground (3 - 5 Business days) - Ground" at bounding box center [926, 199] width 405 height 53
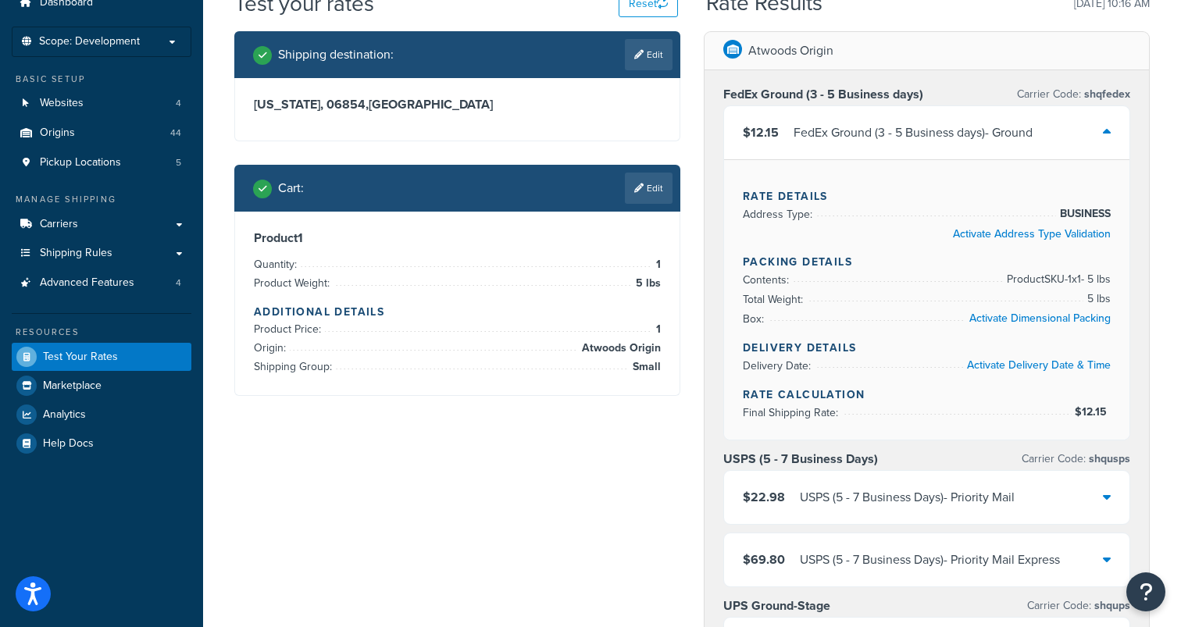
scroll to position [68, 0]
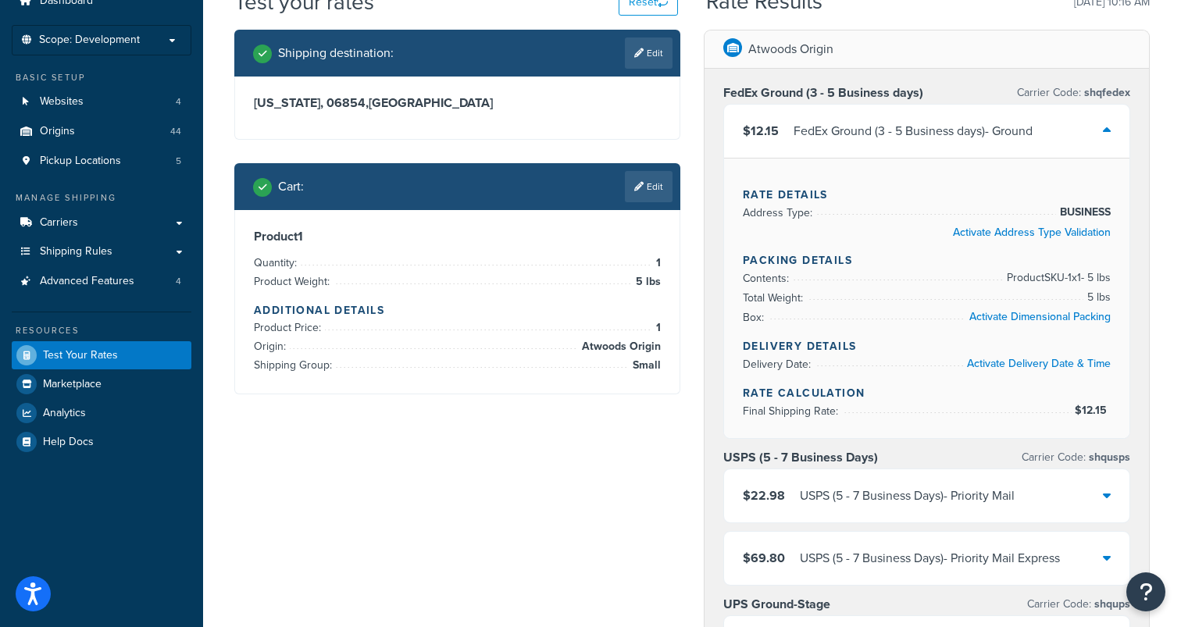
click at [1107, 126] on icon at bounding box center [1107, 130] width 8 height 12
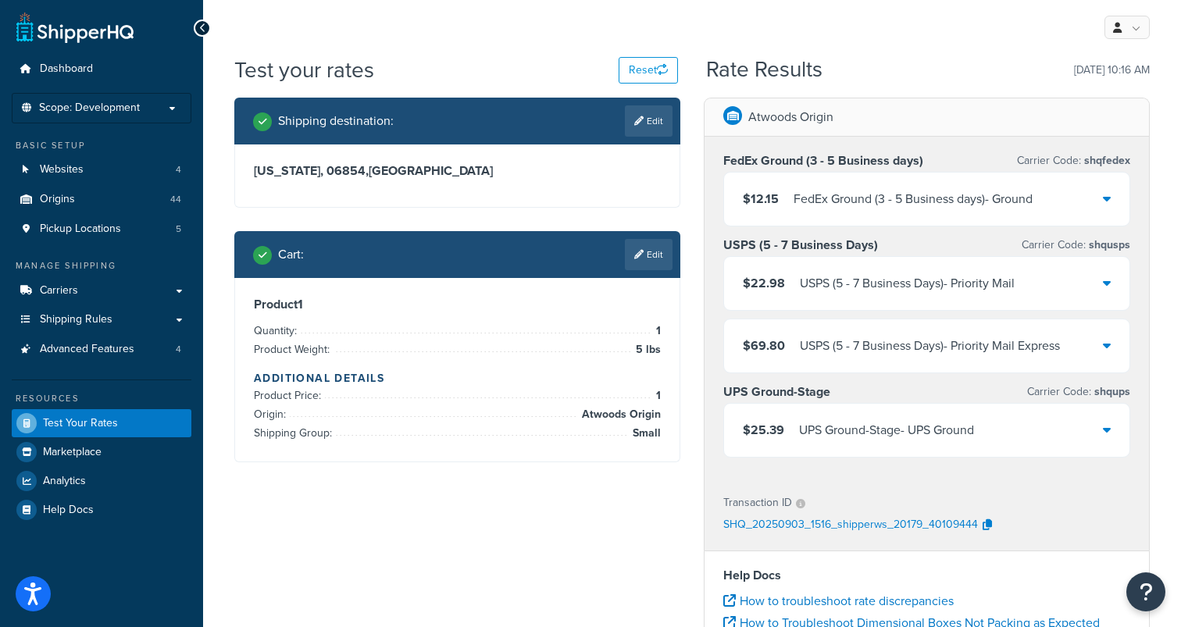
scroll to position [354, 0]
